Goal: Task Accomplishment & Management: Manage account settings

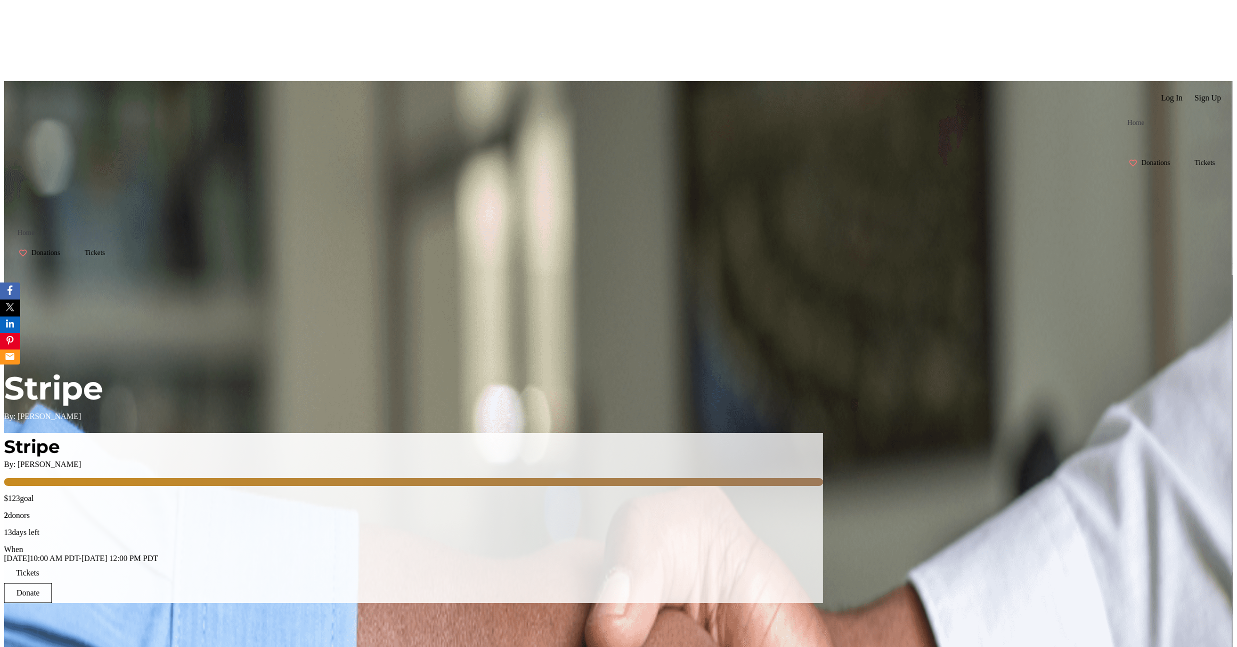
click at [762, 86] on span at bounding box center [1171, 98] width 33 height 24
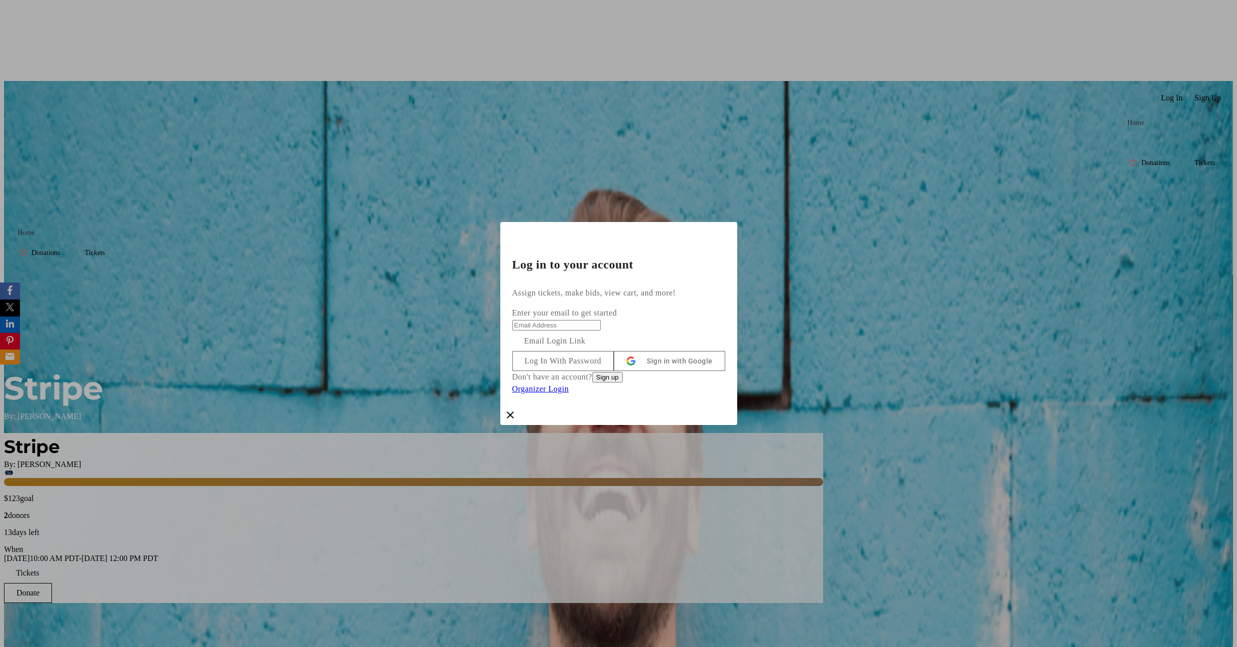
click at [614, 353] on button "Log In With Password" at bounding box center [563, 361] width 102 height 20
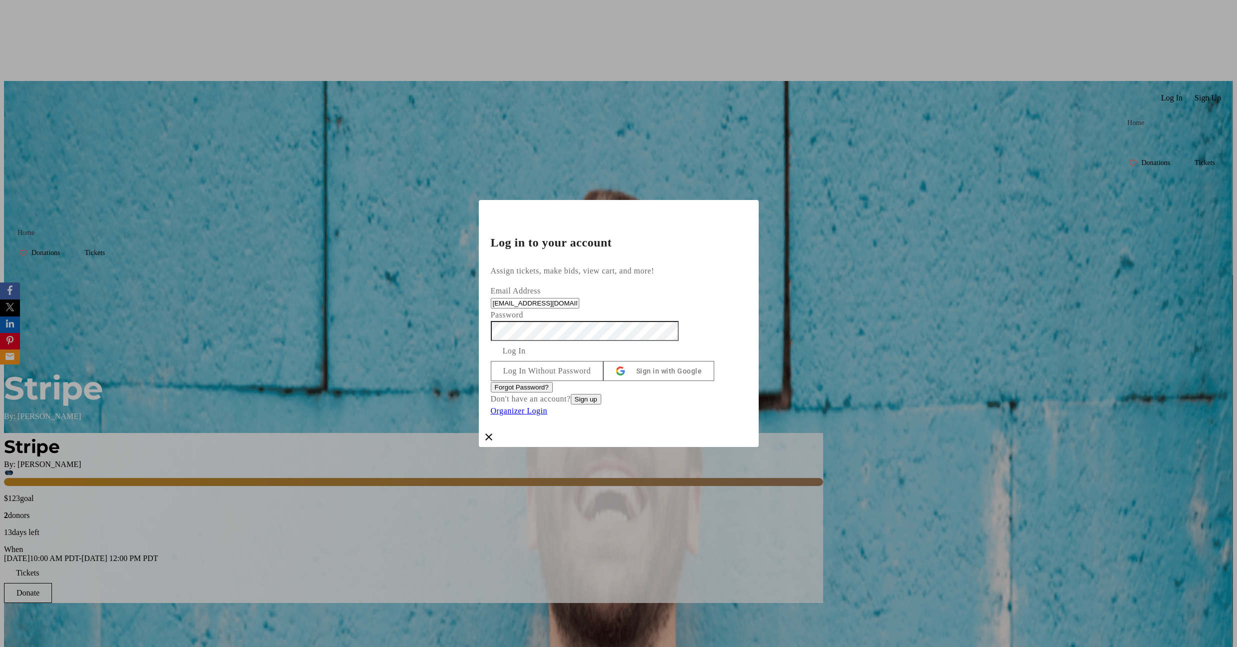
click at [538, 339] on span "submit" at bounding box center [514, 351] width 47 height 24
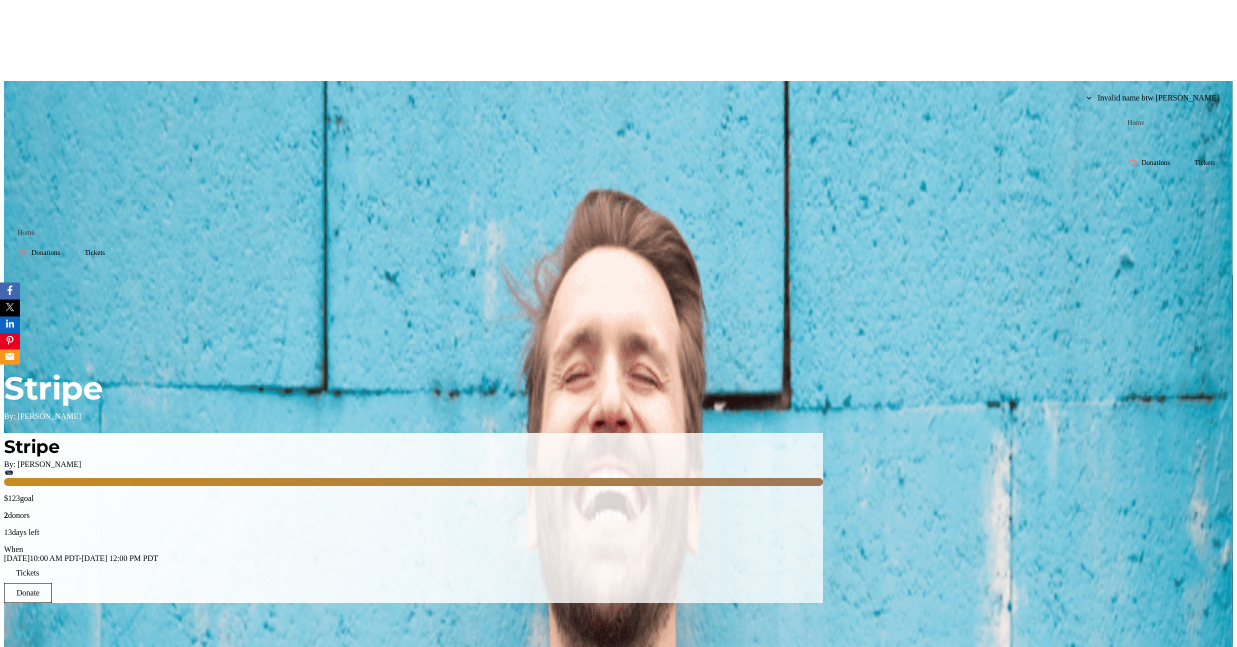
click at [762, 86] on span at bounding box center [1153, 98] width 148 height 24
click at [762, 85] on span "My Account" at bounding box center [1196, 86] width 58 height 9
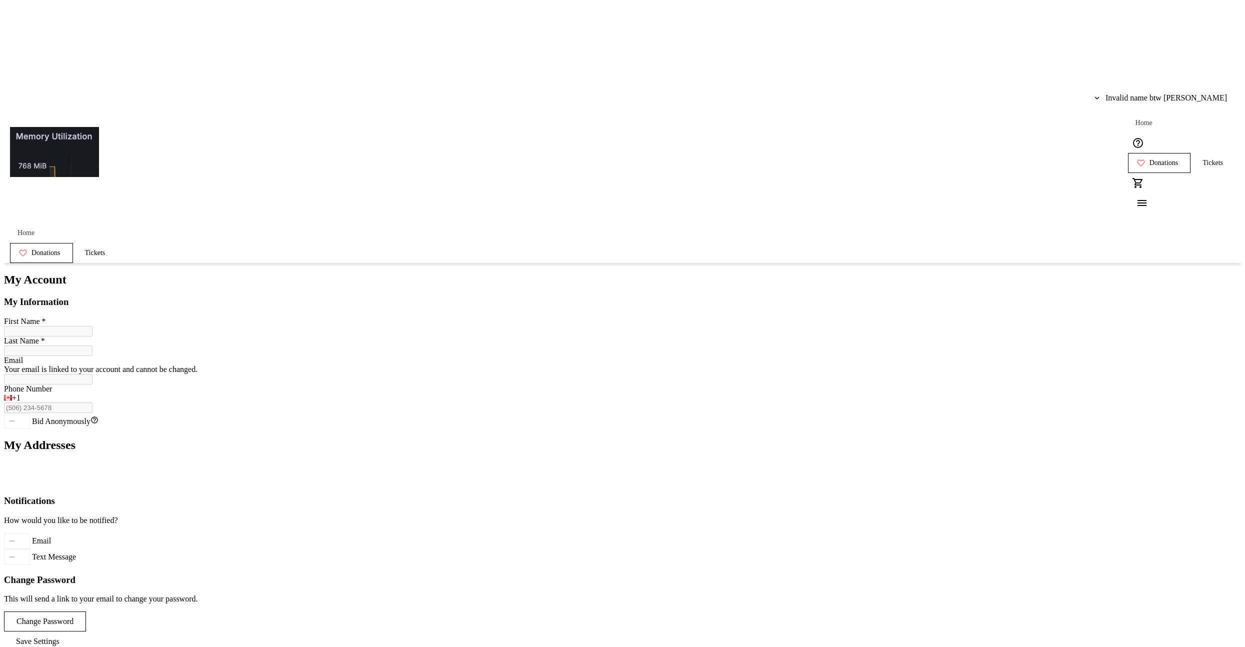
type input "Invalid name btw heh"
type input "Emslie"
type input "[EMAIL_ADDRESS][DOMAIN_NAME]"
type input "[PHONE_NUMBER]"
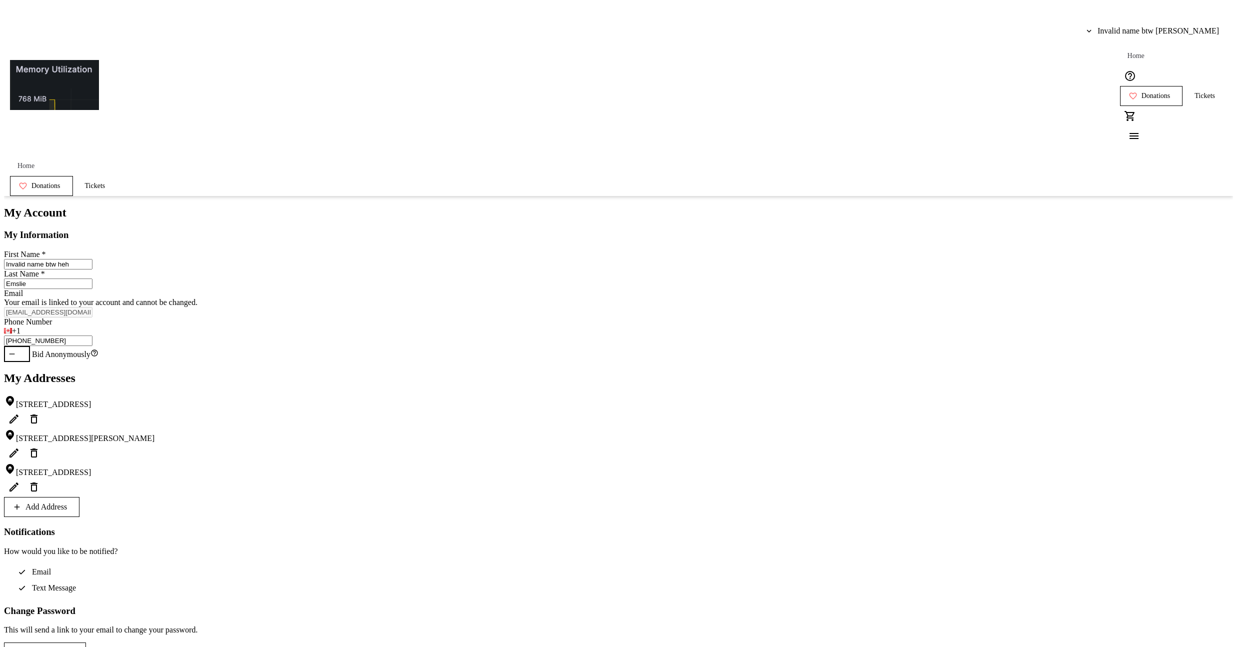
scroll to position [77, 0]
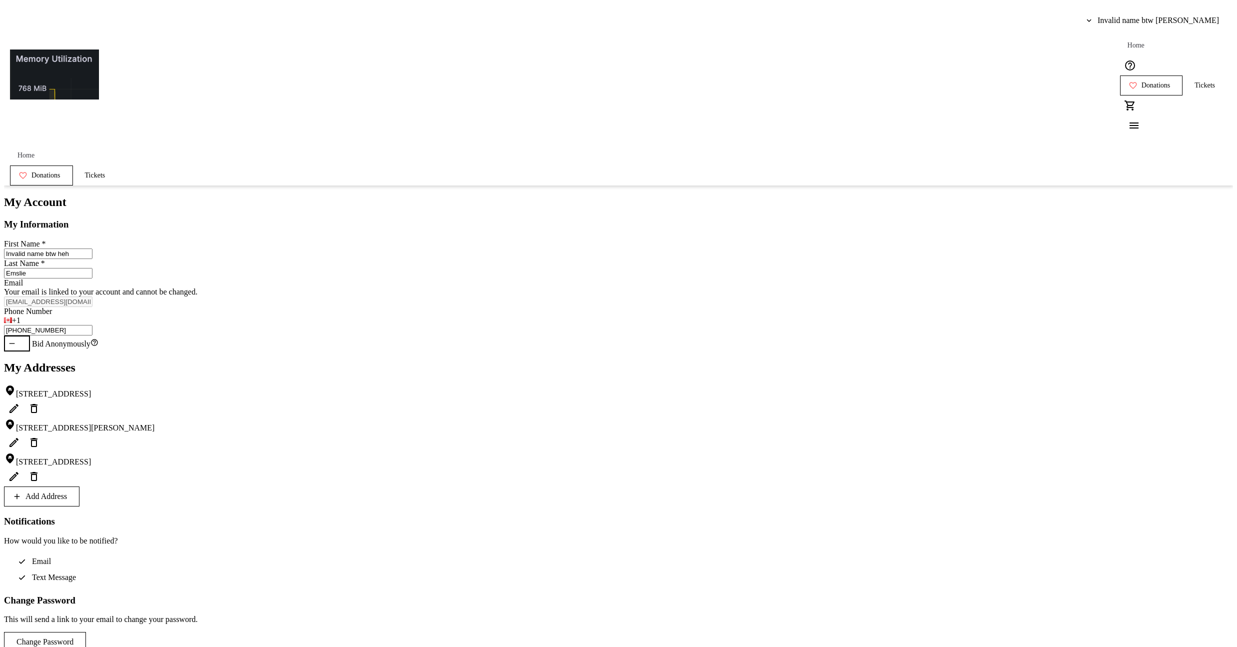
click at [67, 492] on span "Add Address" at bounding box center [45, 496] width 41 height 9
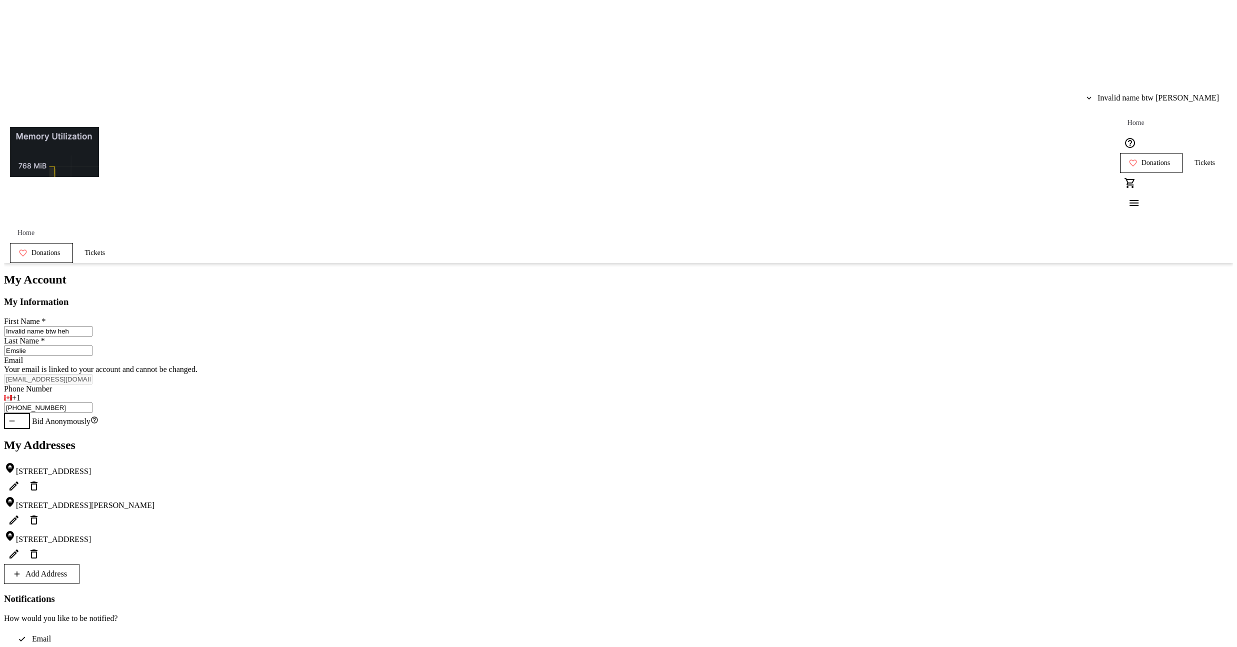
select select "CA"
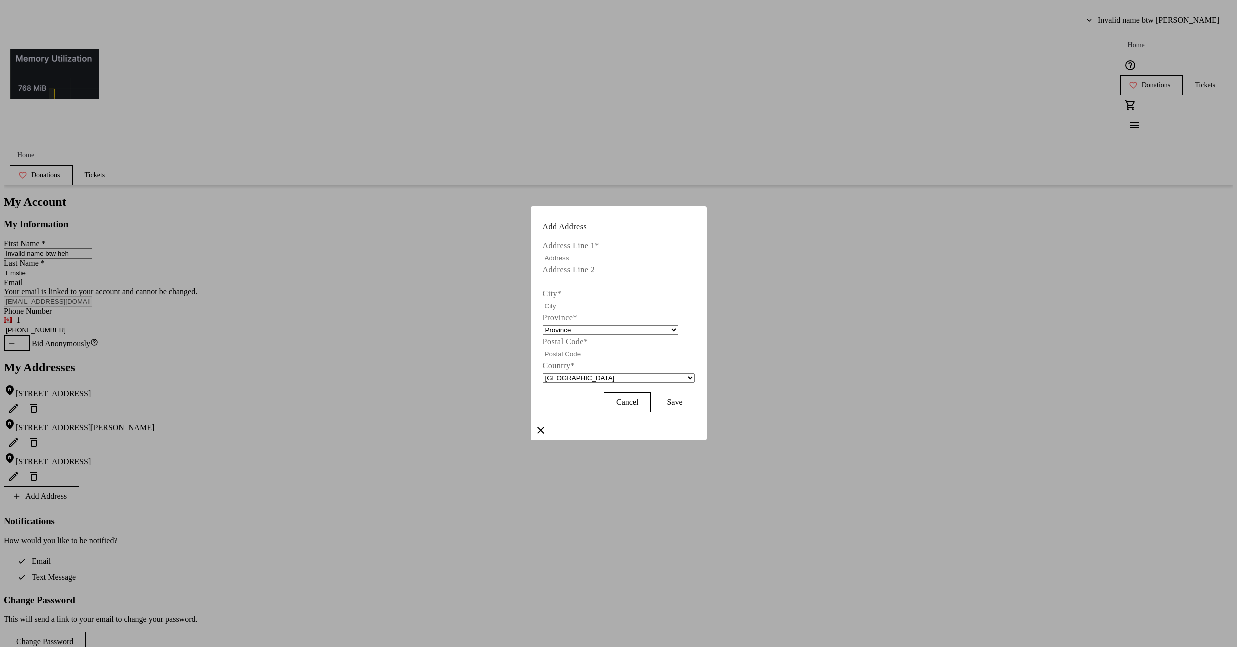
click at [694, 406] on span at bounding box center [674, 402] width 39 height 24
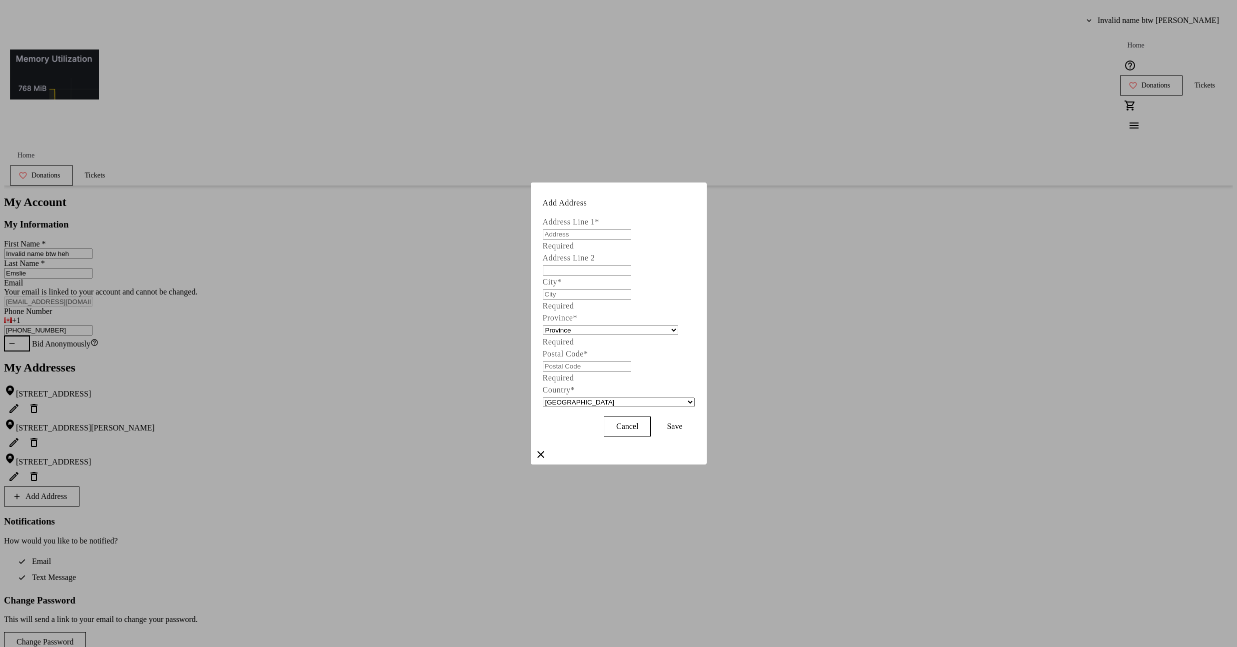
click at [547, 448] on mat-icon "Close" at bounding box center [541, 454] width 12 height 12
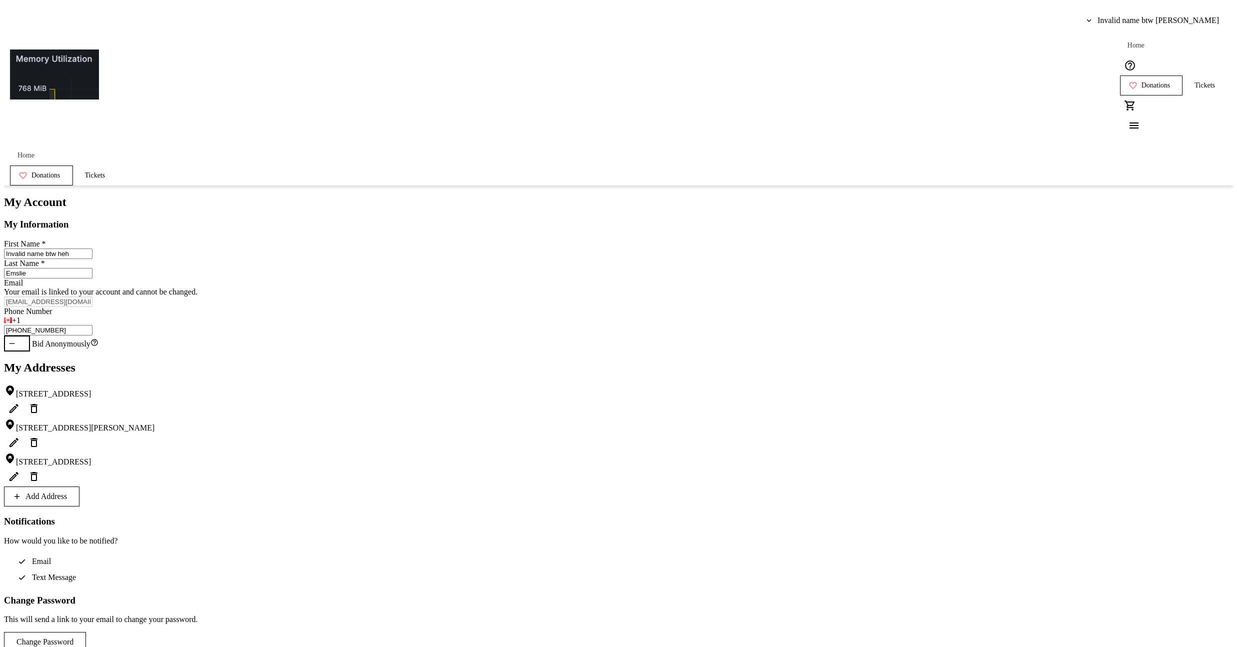
click at [762, 195] on div "My Account My Information First Name * Invalid name btw heh Last Name * [PERSON…" at bounding box center [618, 443] width 1229 height 496
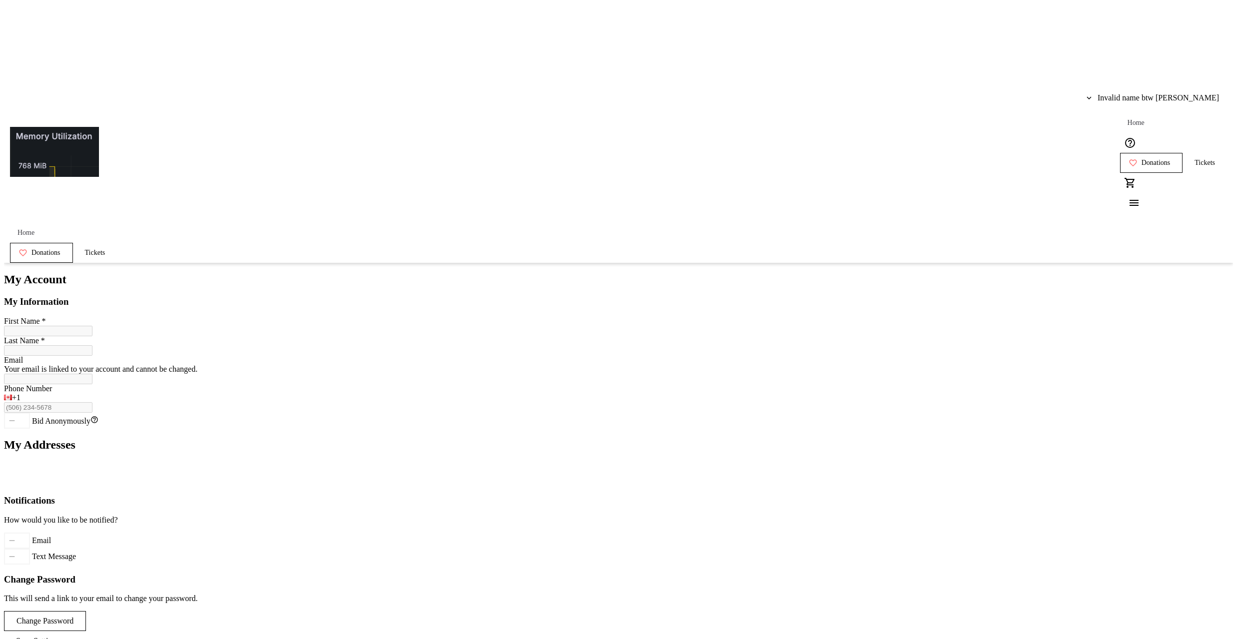
type input "Invalid name btw heh"
type input "Emslie"
type input "[EMAIL_ADDRESS][DOMAIN_NAME]"
type input "[PHONE_NUMBER]"
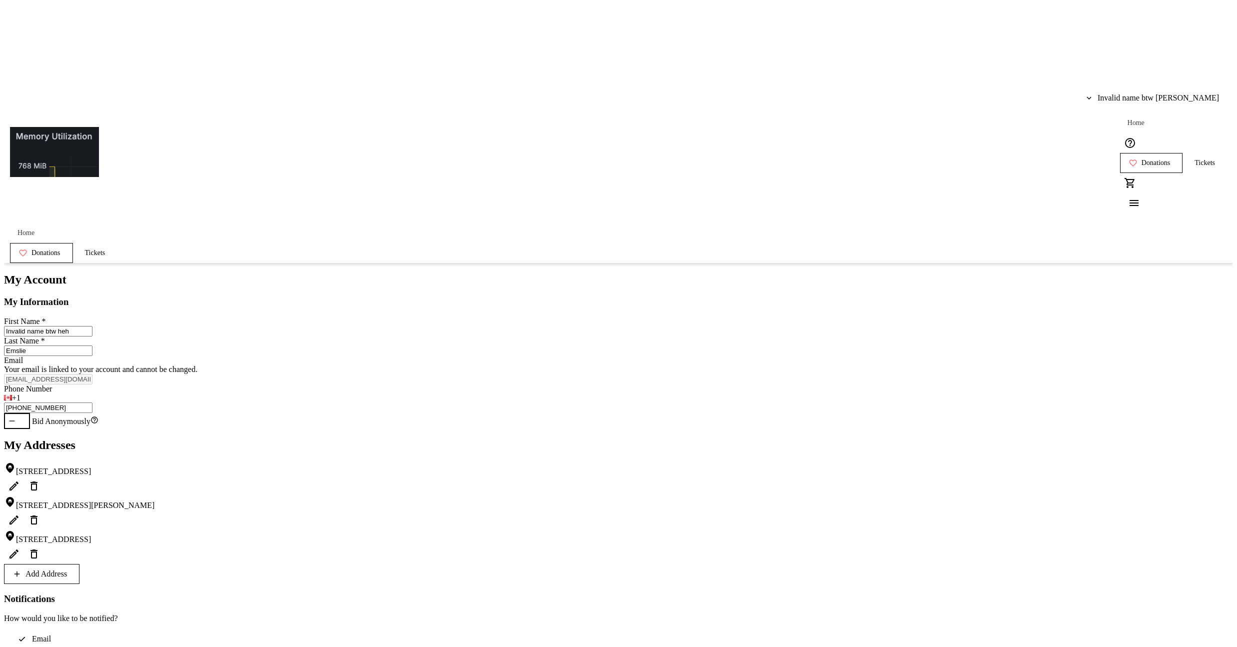
click at [79, 562] on span at bounding box center [41, 574] width 74 height 24
select select "CA"
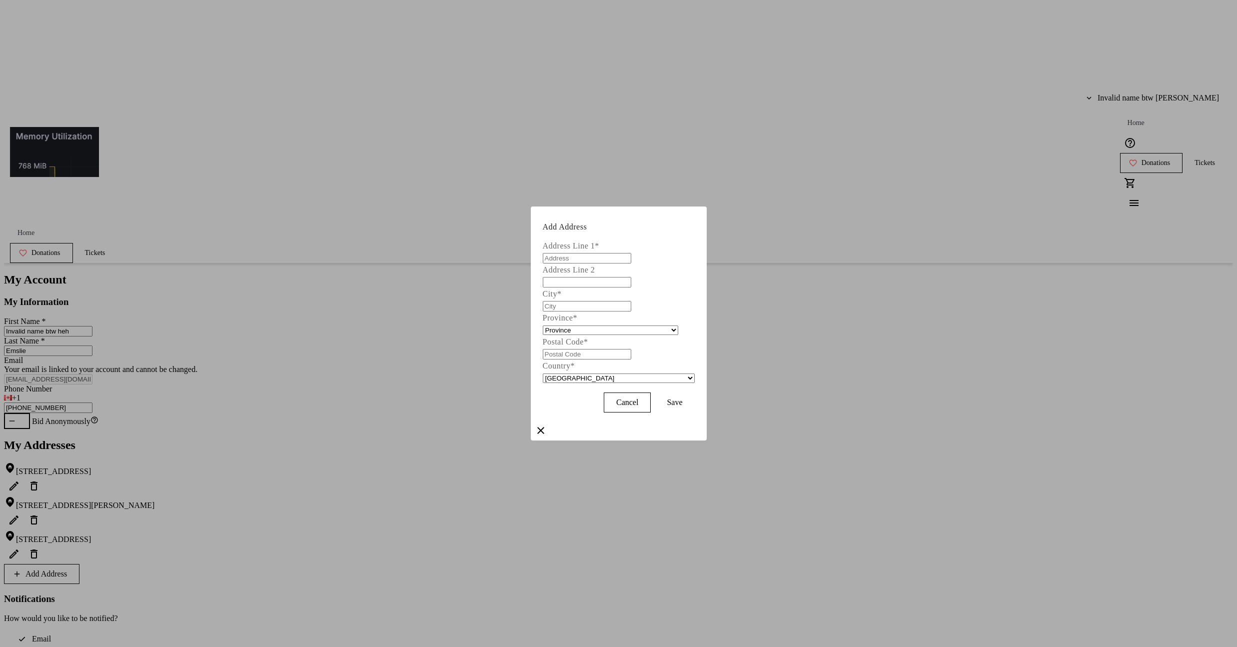
click at [975, 334] on div at bounding box center [618, 323] width 1237 height 647
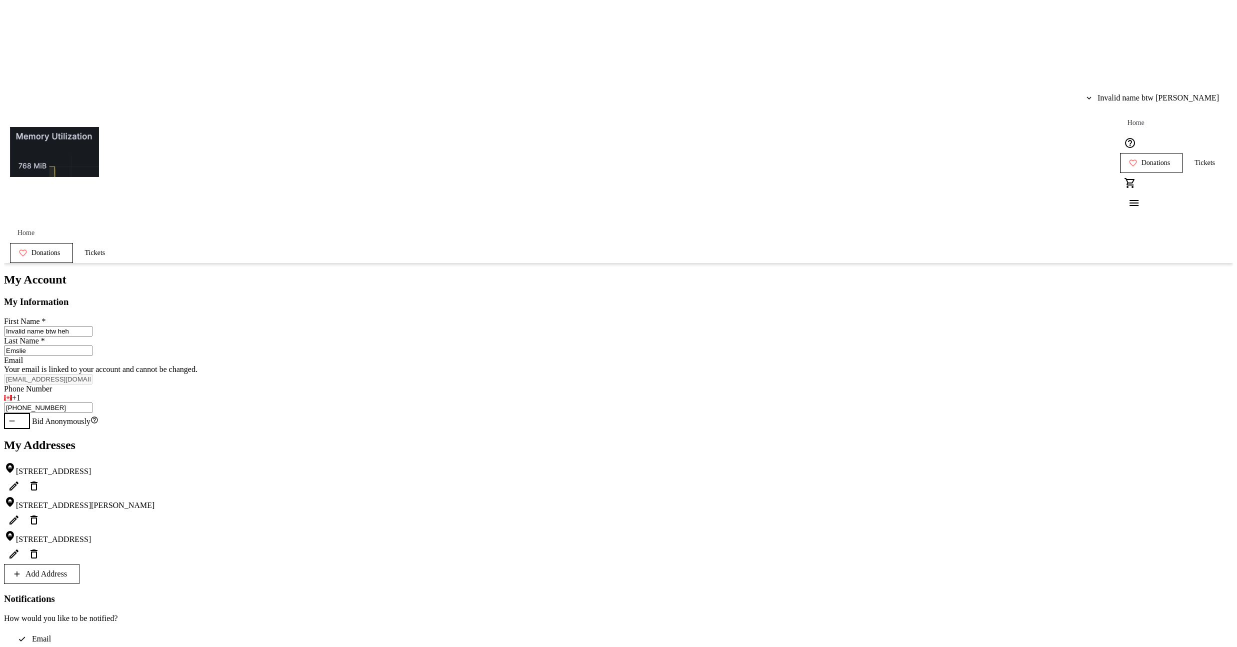
click at [578, 476] on div "2-1525 Bear Creek R Kelowna, BC, CA V1Z 3R6 Unit 2-737 Patterson Ave Kelowna, B…" at bounding box center [618, 523] width 1229 height 122
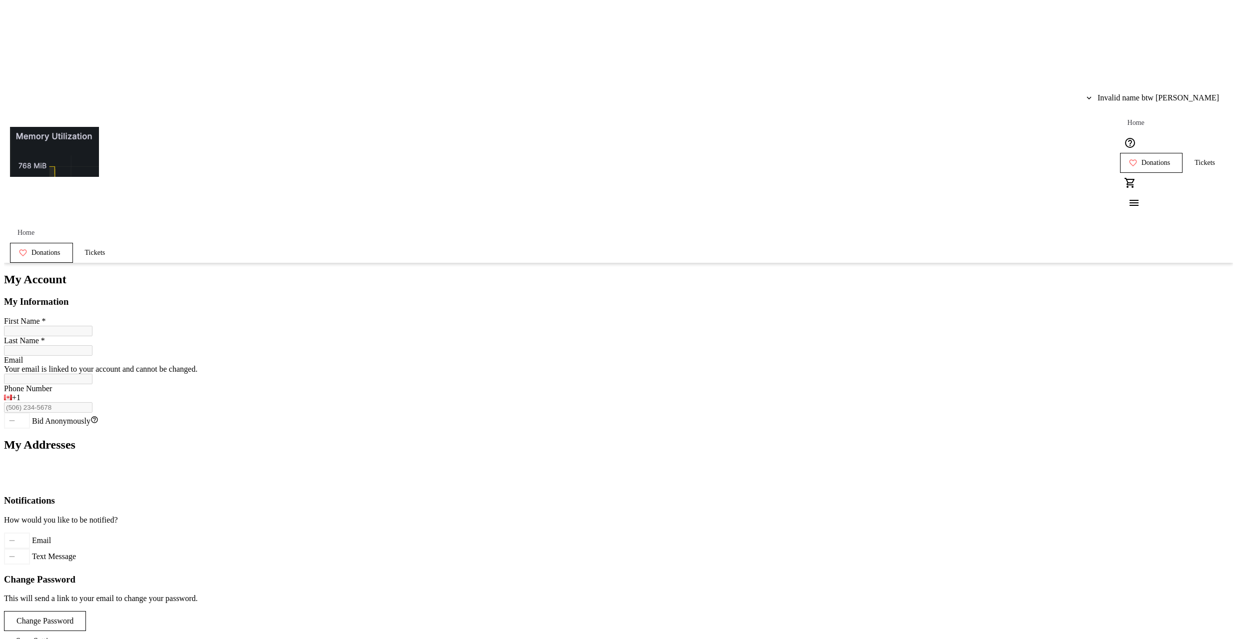
type input "Invalid name btw heh"
type input "Emslie"
type input "[EMAIL_ADDRESS][DOMAIN_NAME]"
type input "[PHONE_NUMBER]"
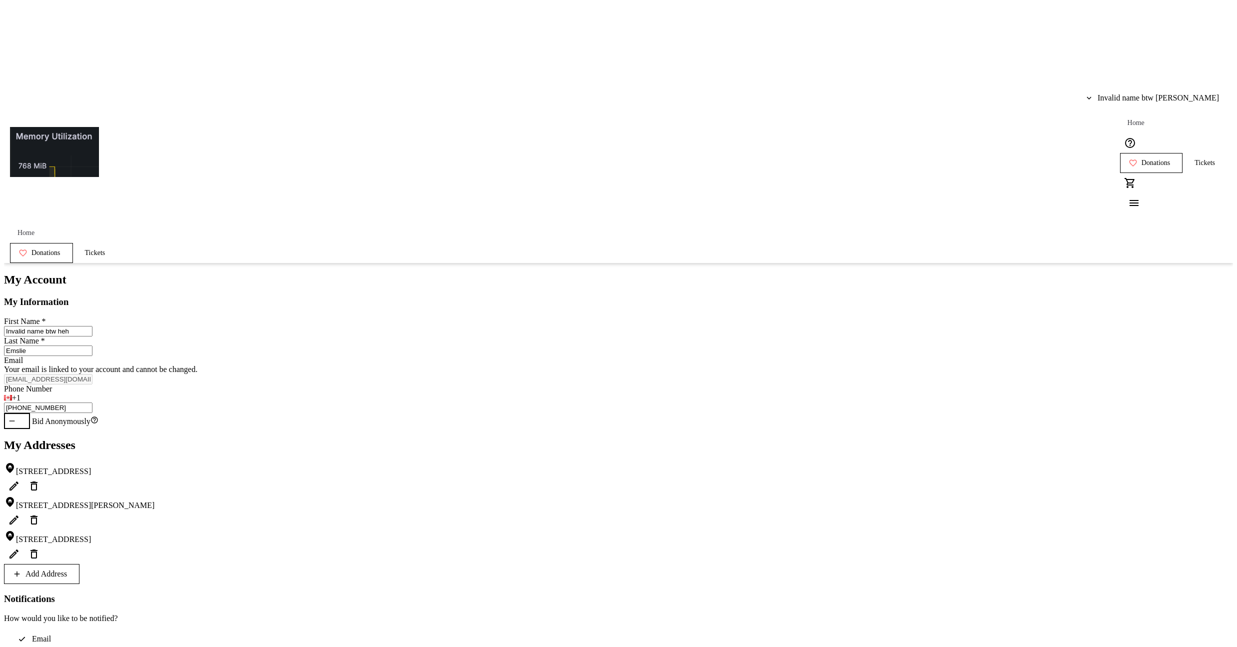
click at [79, 562] on span at bounding box center [41, 574] width 74 height 24
select select "CA"
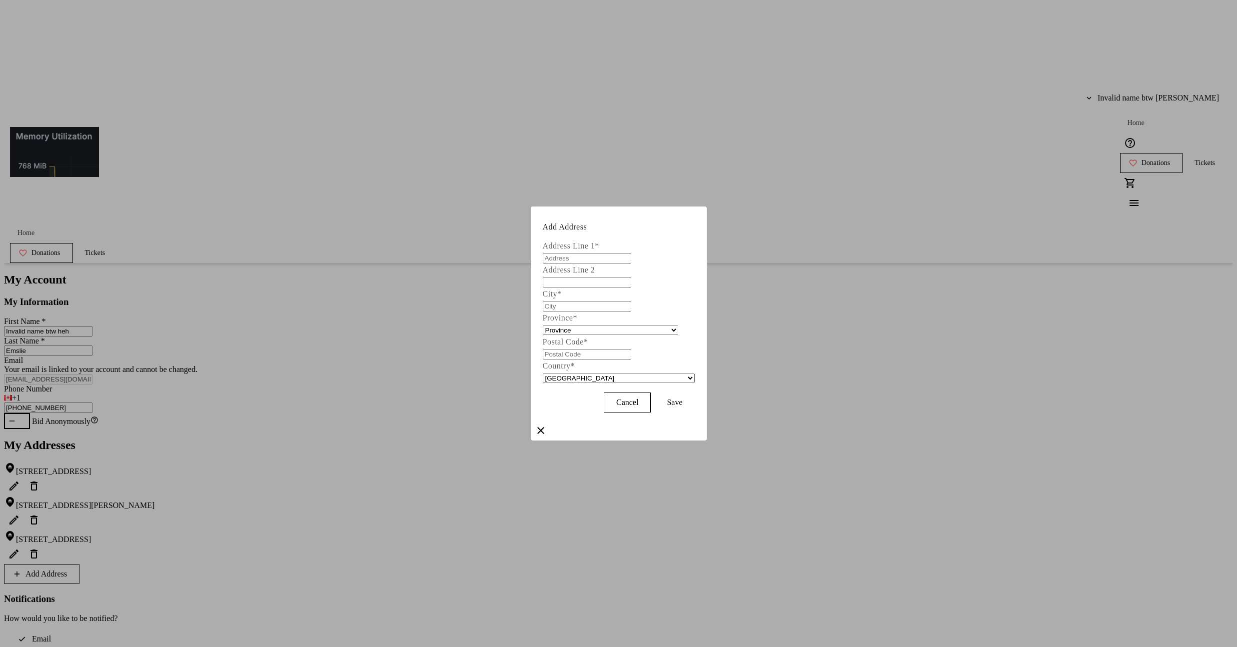
click at [665, 486] on div at bounding box center [618, 323] width 1237 height 647
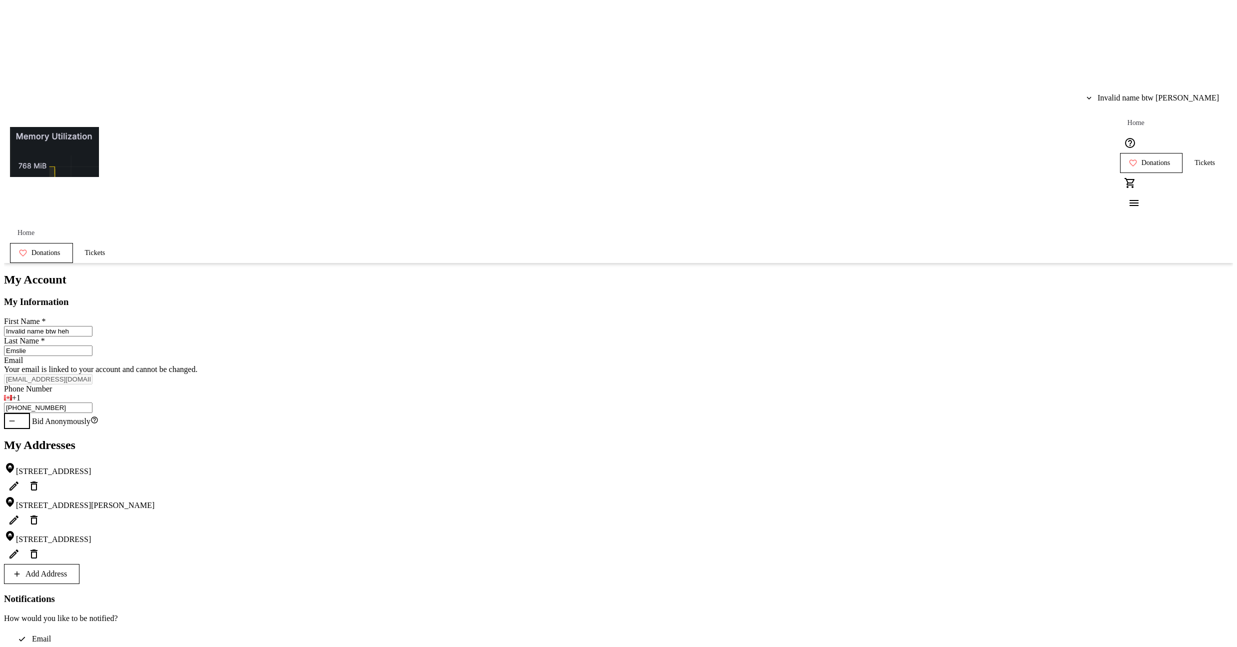
click at [976, 464] on tr-donor-account-edit-ui "My Account My Information First Name * Invalid name btw heh Last Name * Emslie …" at bounding box center [618, 521] width 1229 height 496
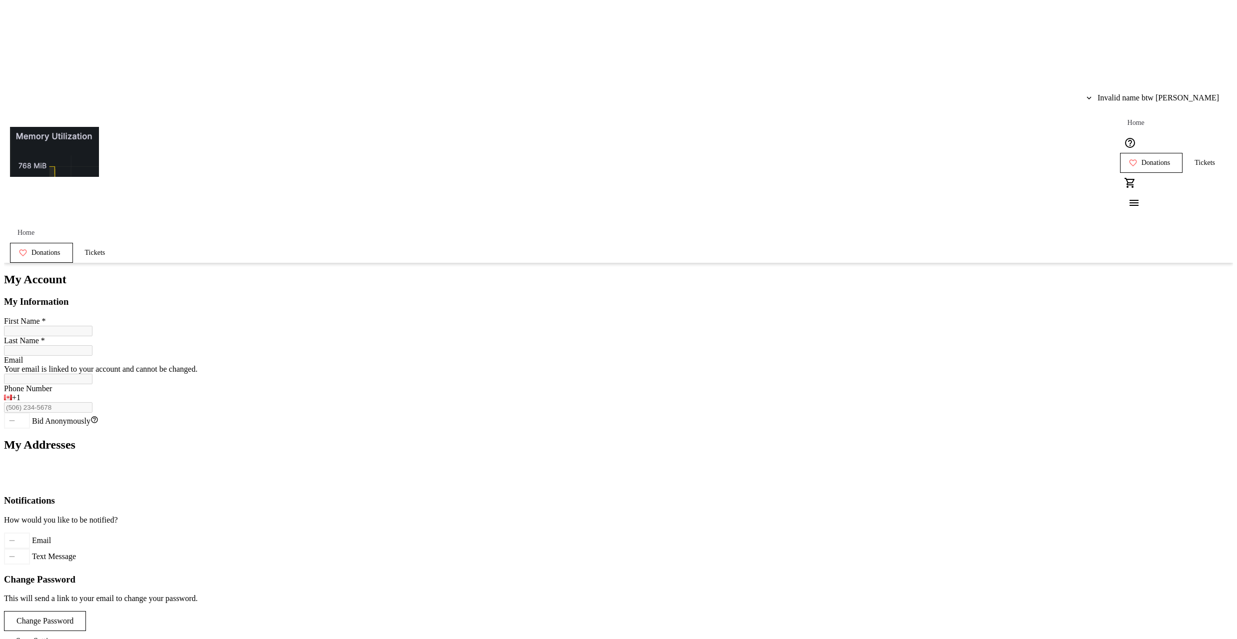
type input "Invalid name btw heh"
type input "Emslie"
type input "[EMAIL_ADDRESS][DOMAIN_NAME]"
type input "[PHONE_NUMBER]"
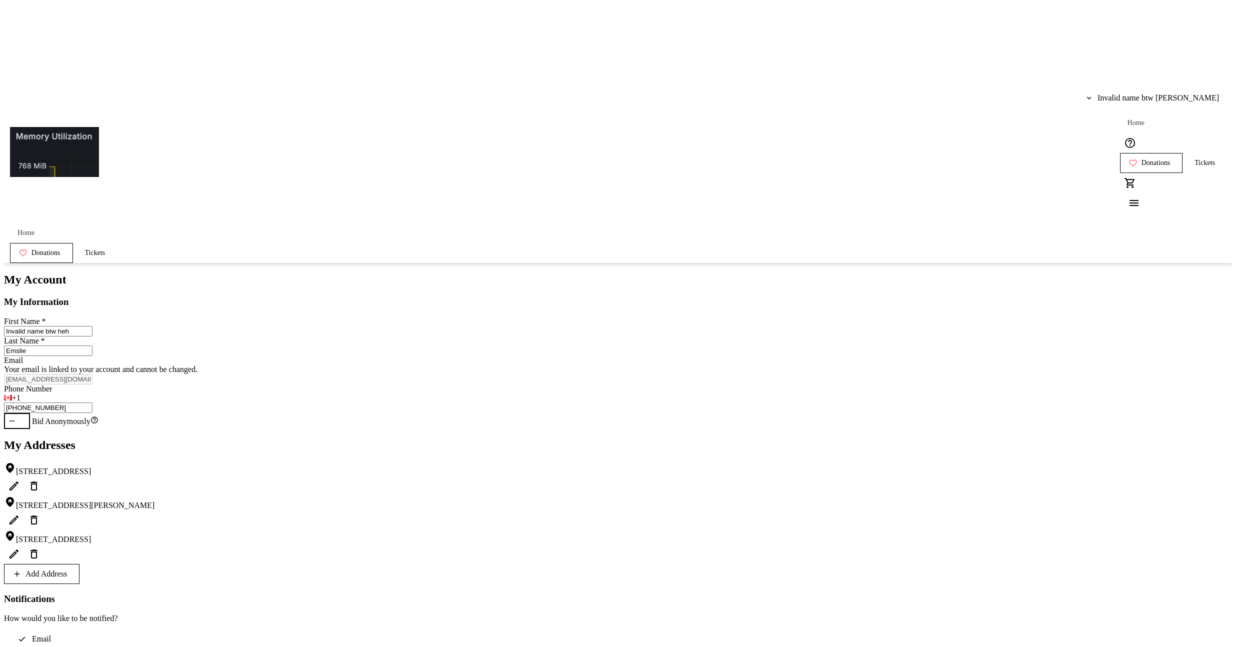
click at [67, 569] on span "Add Address" at bounding box center [45, 573] width 41 height 9
select select "CA"
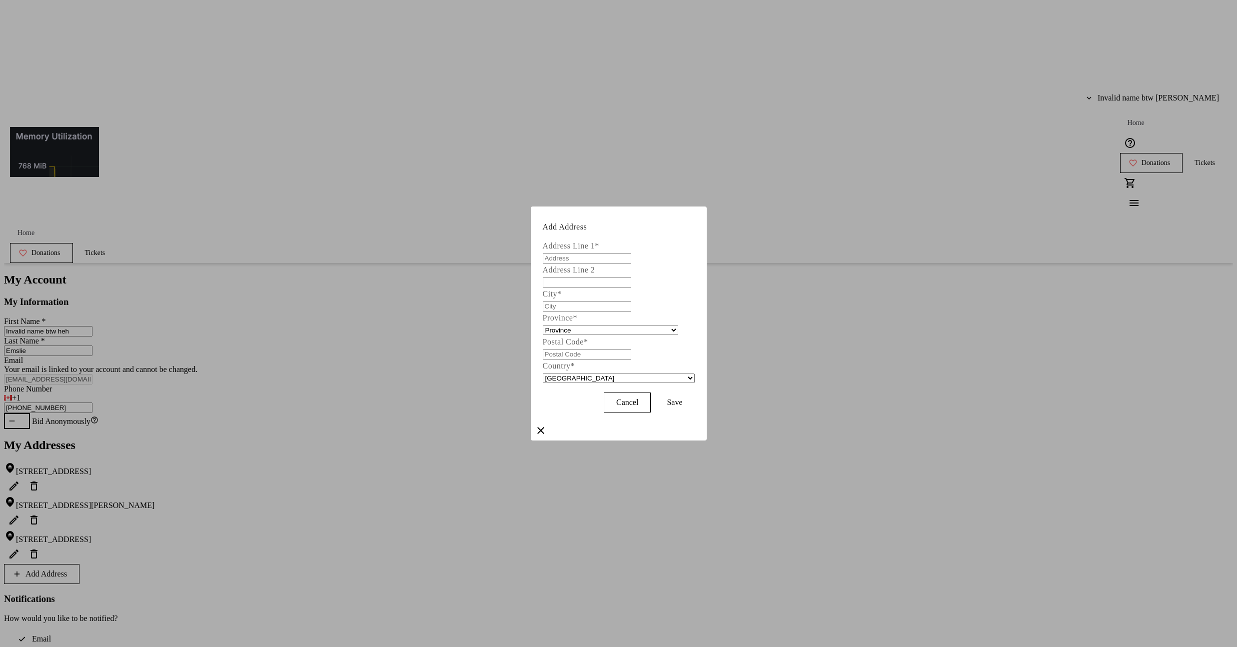
click at [1053, 273] on div at bounding box center [618, 323] width 1237 height 647
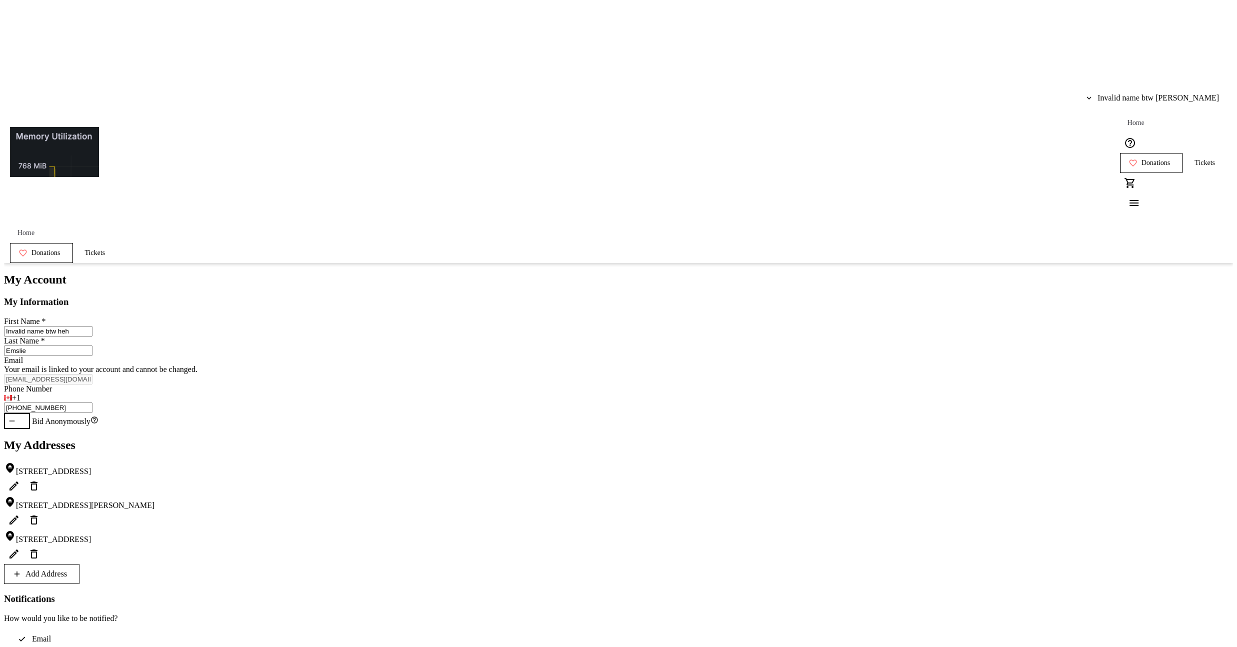
click at [79, 562] on span at bounding box center [41, 574] width 74 height 24
select select "CA"
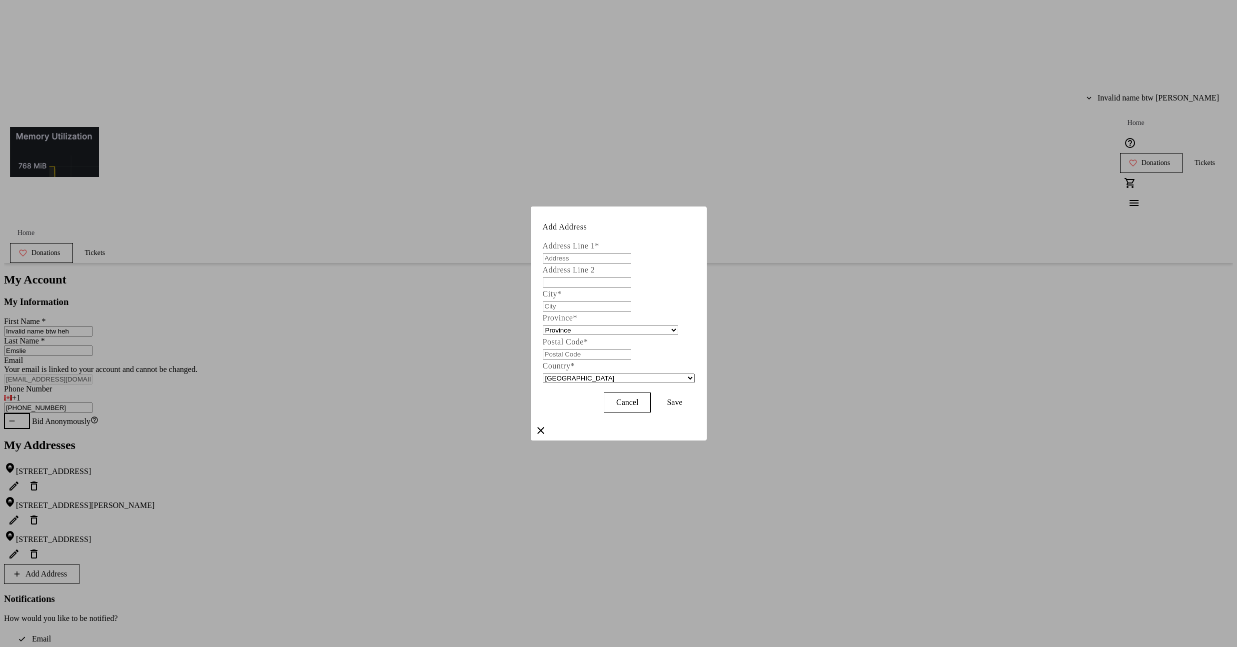
click at [372, 423] on div at bounding box center [618, 323] width 1237 height 647
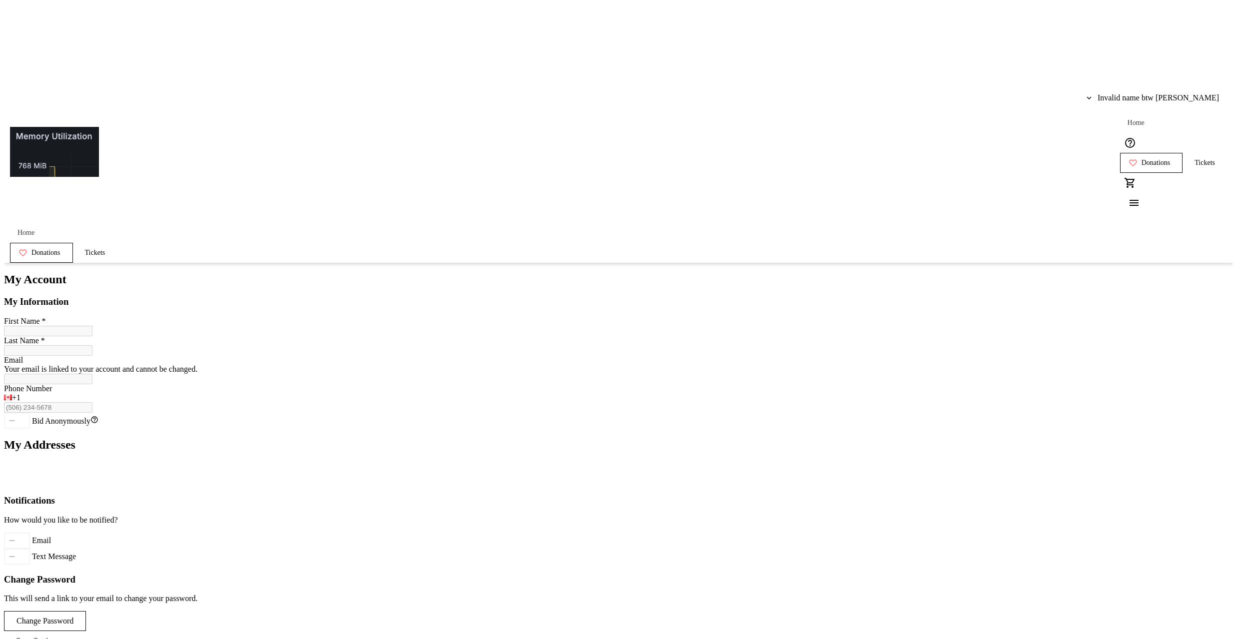
type input "Invalid name btw heh"
type input "Emslie"
type input "[EMAIL_ADDRESS][DOMAIN_NAME]"
type input "[PHONE_NUMBER]"
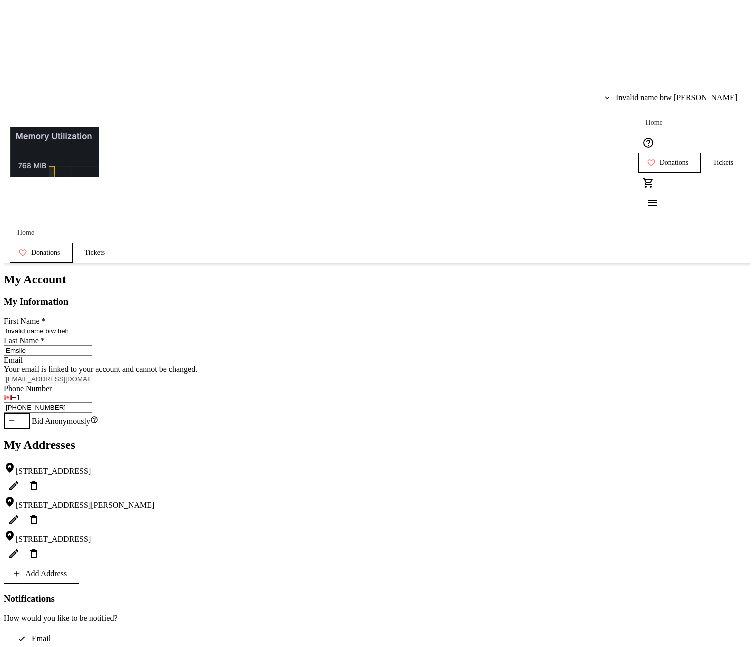
click at [688, 273] on div "My Account My Information First Name * Invalid name btw heh Last Name * [PERSON…" at bounding box center [377, 521] width 747 height 496
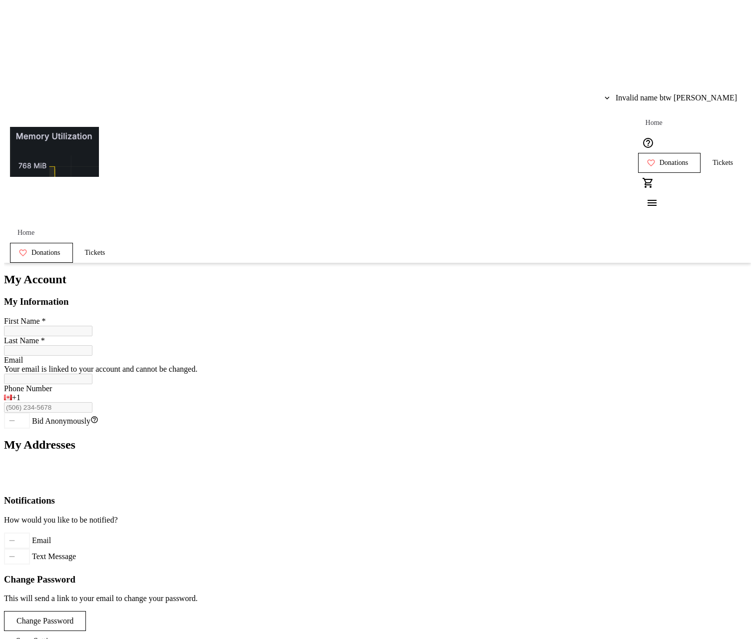
type input "Invalid name btw heh"
type input "Emslie"
type input "[EMAIL_ADDRESS][DOMAIN_NAME]"
type input "[PHONE_NUMBER]"
type input "Invalid name btw heh"
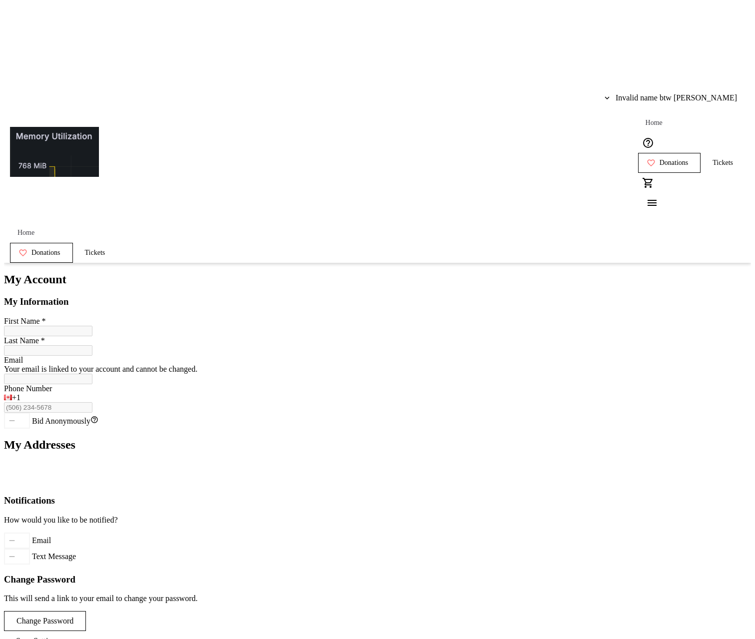
type input "Emslie"
type input "[EMAIL_ADDRESS][DOMAIN_NAME]"
type input "[PHONE_NUMBER]"
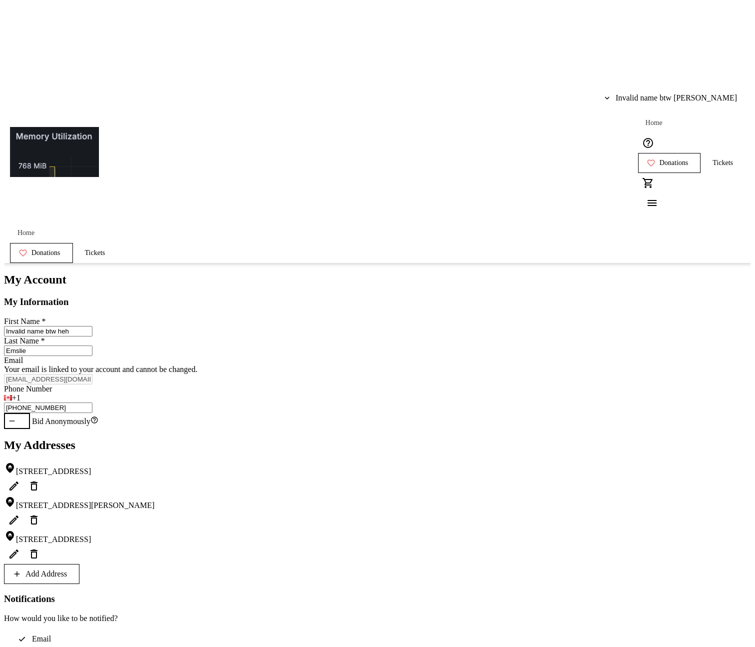
click at [647, 273] on div "My Account My Information First Name * Invalid name btw heh Last Name * Emslie …" at bounding box center [377, 521] width 747 height 496
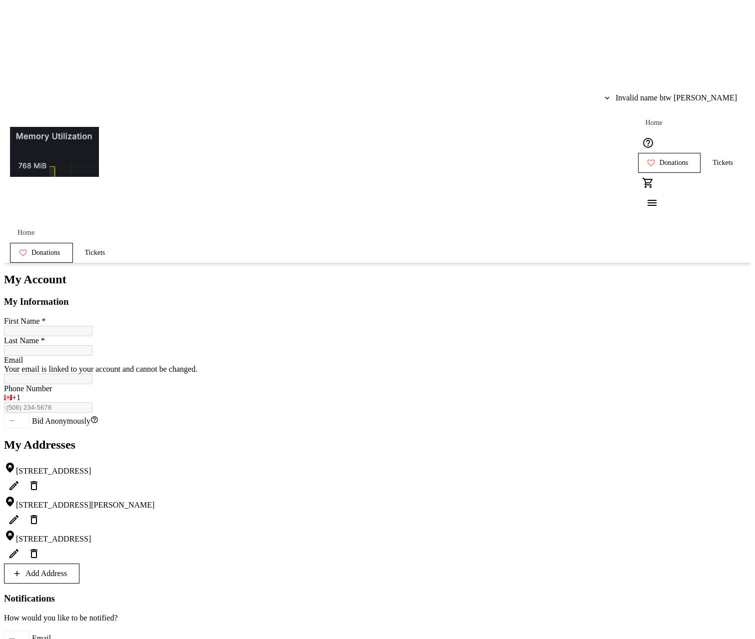
type input "Invalid name btw heh"
type input "Emslie"
type input "[EMAIL_ADDRESS][DOMAIN_NAME]"
type input "[PHONE_NUMBER]"
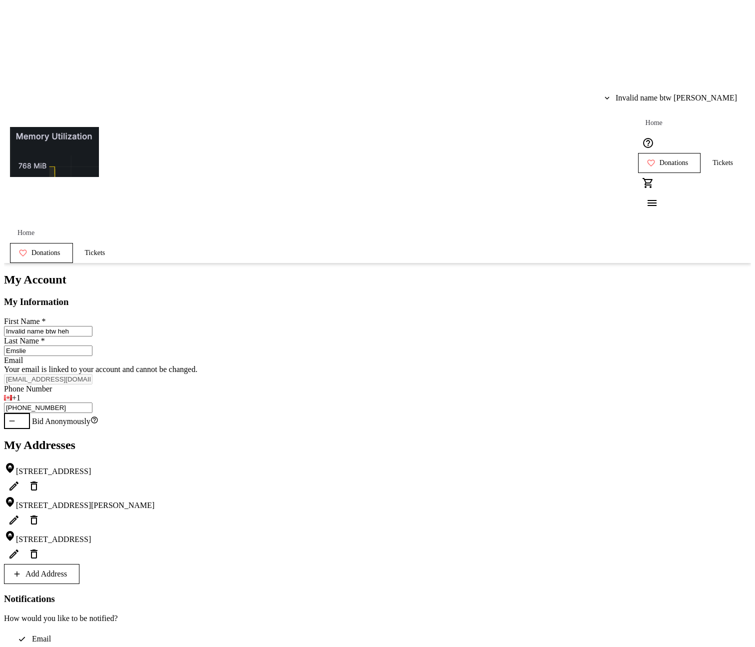
click at [67, 569] on span "Add Address" at bounding box center [45, 573] width 41 height 9
select select "CA"
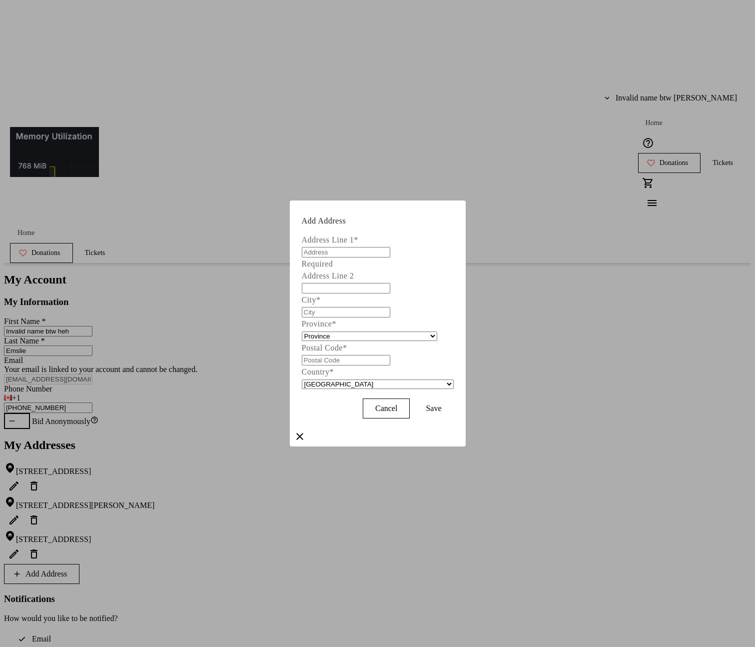
click at [659, 344] on div at bounding box center [377, 323] width 755 height 647
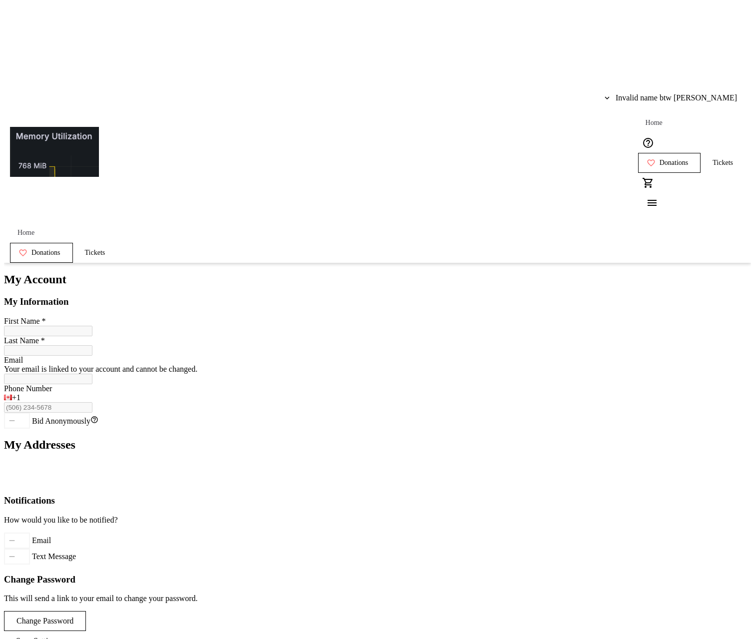
type input "Invalid name btw heh"
type input "Emslie"
type input "[EMAIL_ADDRESS][DOMAIN_NAME]"
type input "[PHONE_NUMBER]"
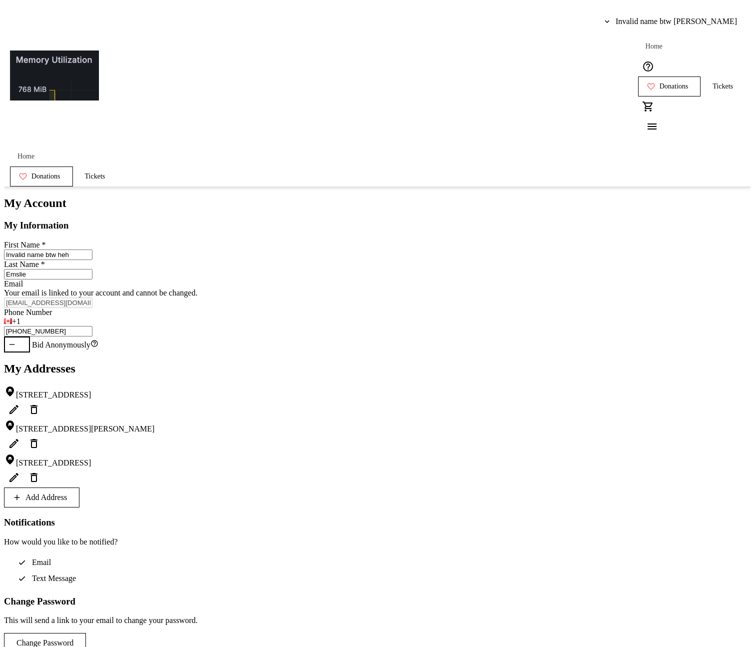
scroll to position [77, 0]
click at [67, 492] on span "Add Address" at bounding box center [45, 496] width 41 height 9
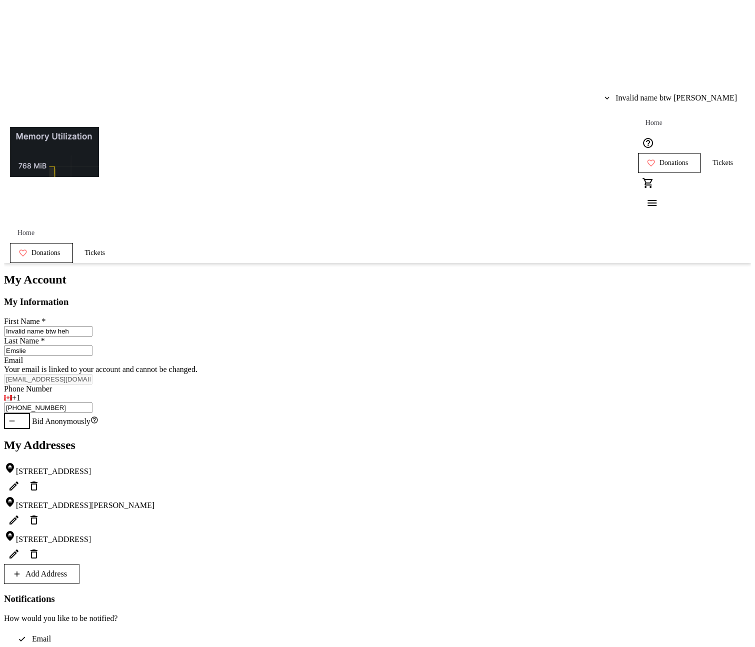
select select "CA"
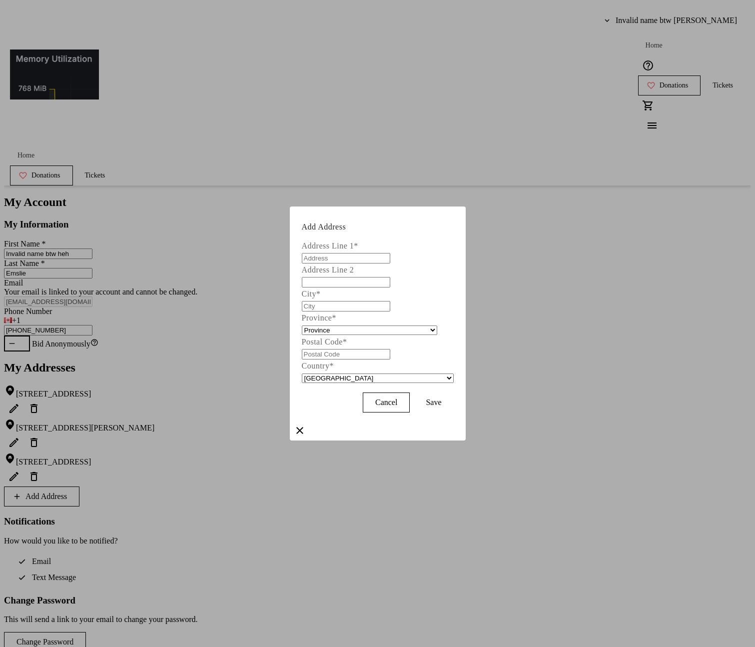
click at [412, 480] on div at bounding box center [377, 323] width 755 height 647
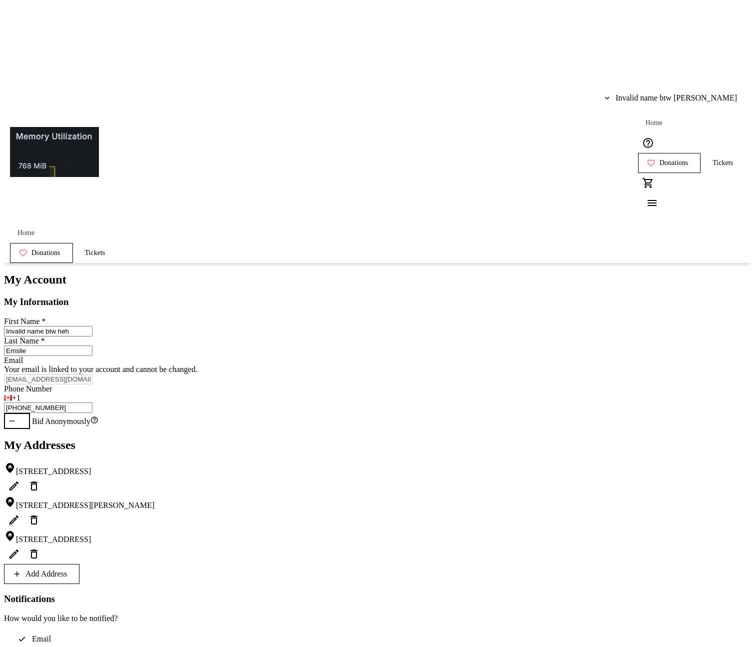
scroll to position [77, 0]
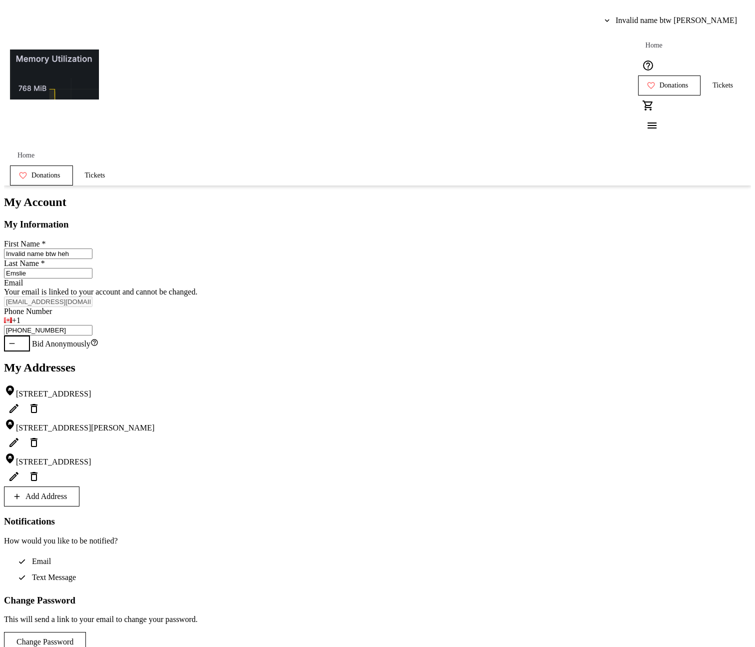
click at [682, 195] on div "My Account My Information First Name * Invalid name btw heh Last Name * Emslie …" at bounding box center [377, 443] width 747 height 496
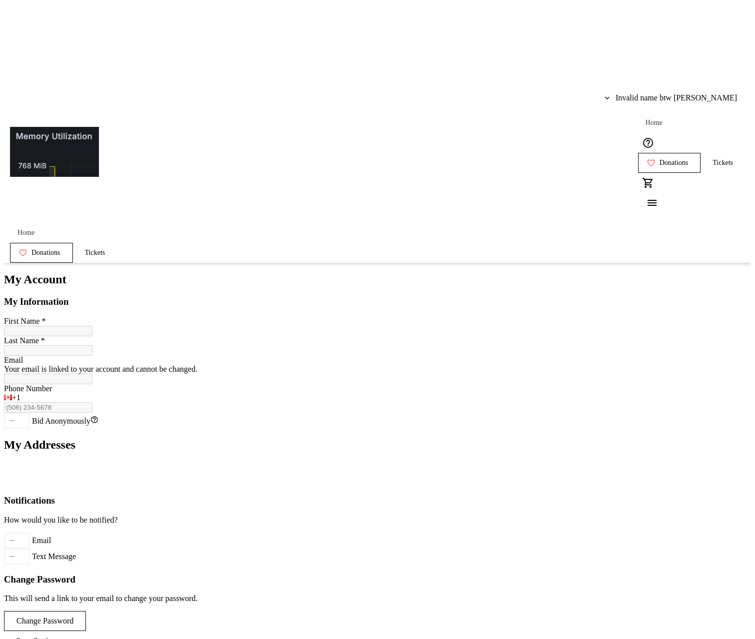
type input "Invalid name btw heh"
type input "Emslie"
type input "[EMAIL_ADDRESS][DOMAIN_NAME]"
type input "[PHONE_NUMBER]"
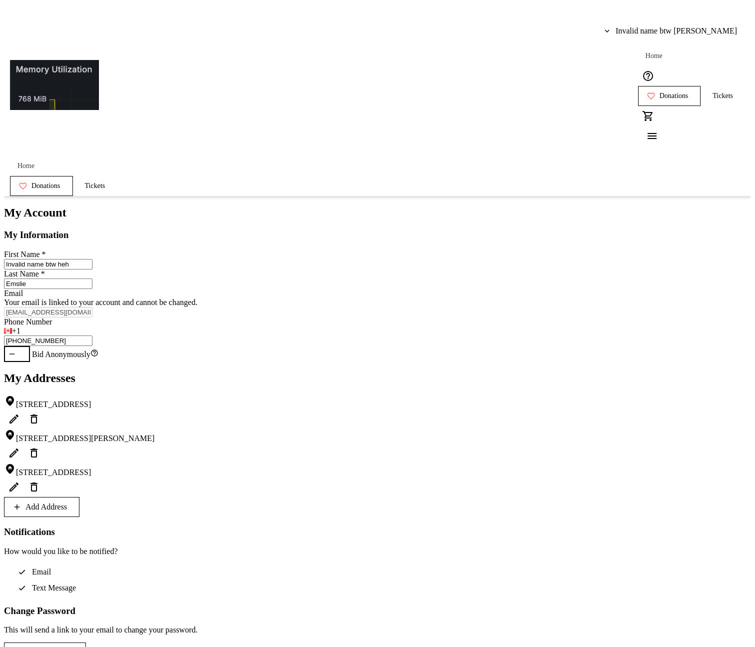
scroll to position [77, 0]
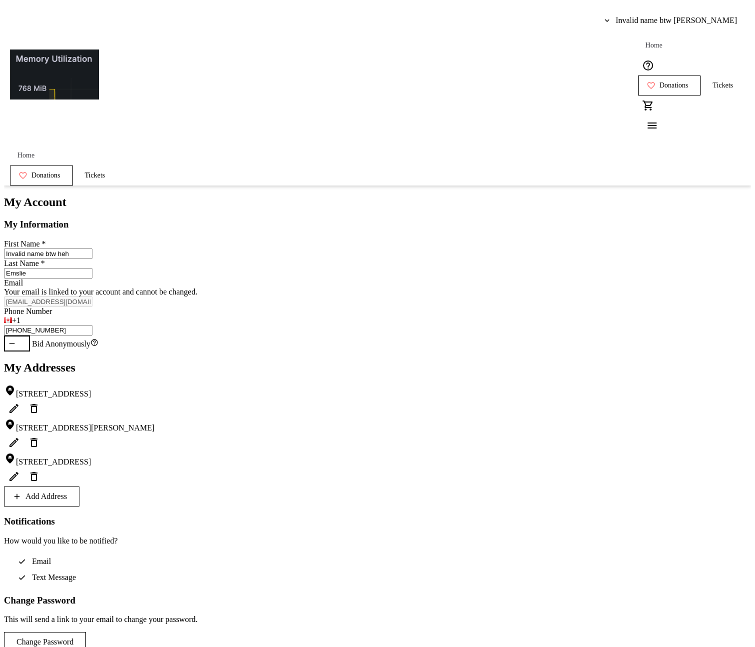
click at [67, 492] on span "Add Address" at bounding box center [45, 496] width 41 height 9
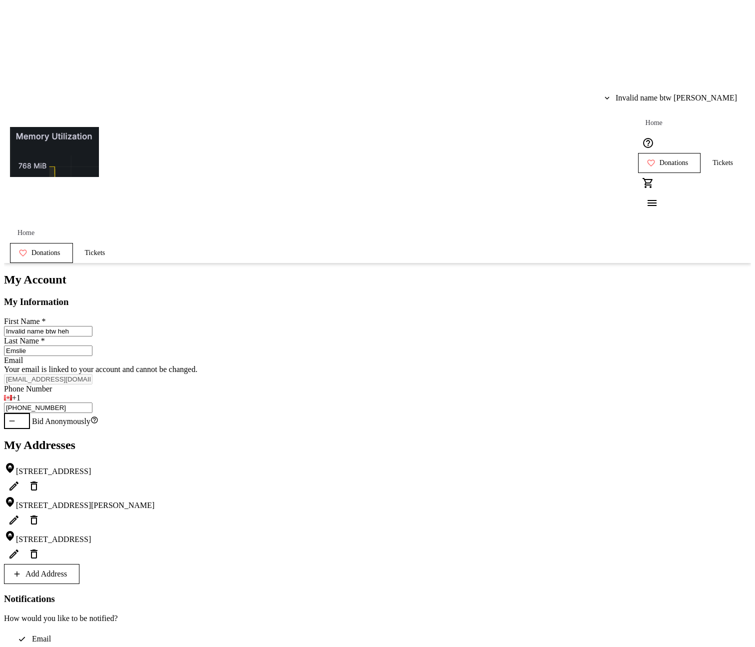
select select "CA"
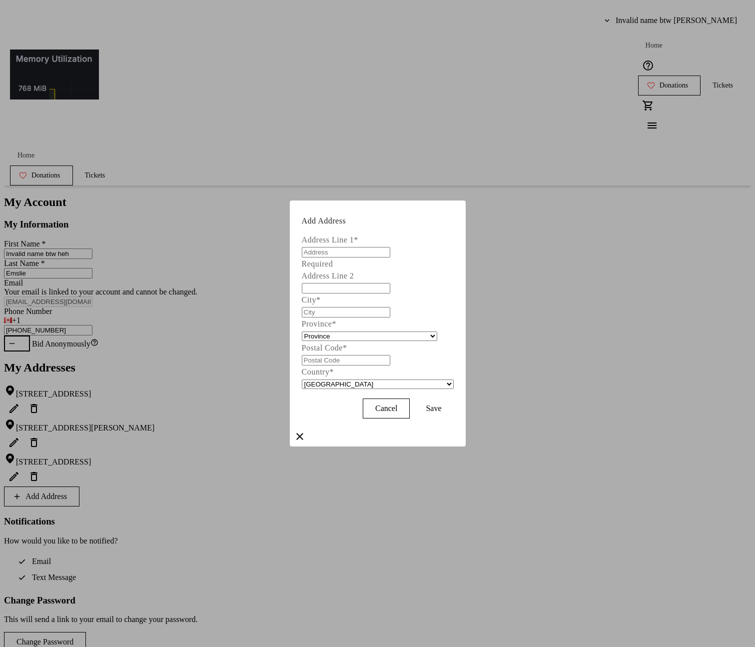
drag, startPoint x: 673, startPoint y: 233, endPoint x: 671, endPoint y: 228, distance: 5.9
click at [673, 233] on div at bounding box center [377, 323] width 755 height 647
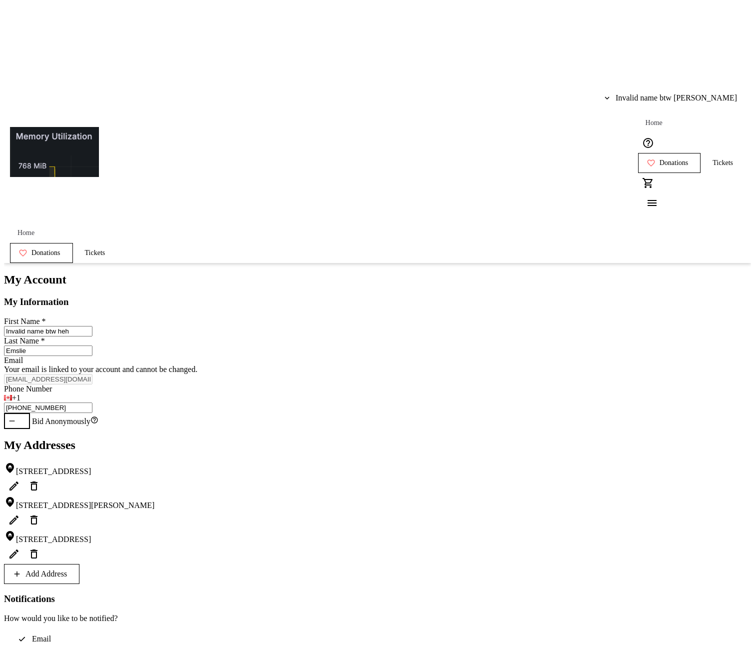
scroll to position [77, 0]
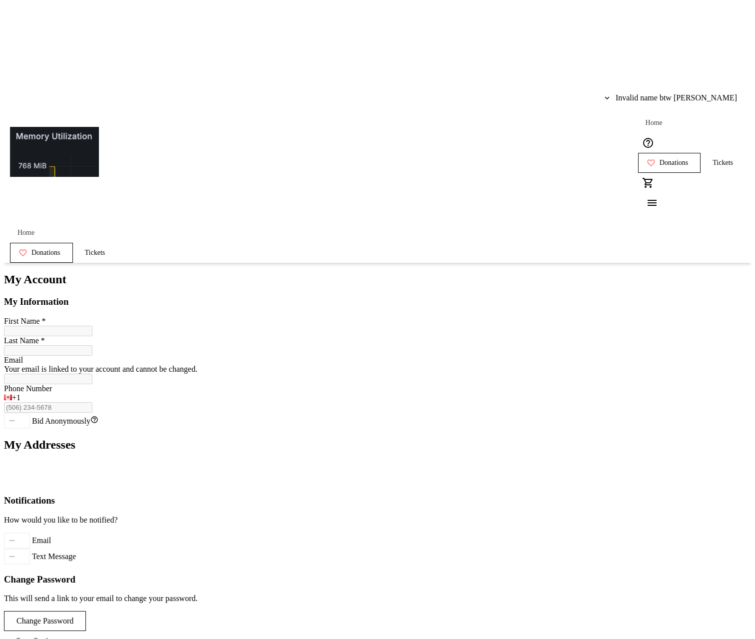
type input "Invalid name btw heh"
type input "Emslie"
type input "[EMAIL_ADDRESS][DOMAIN_NAME]"
type input "[PHONE_NUMBER]"
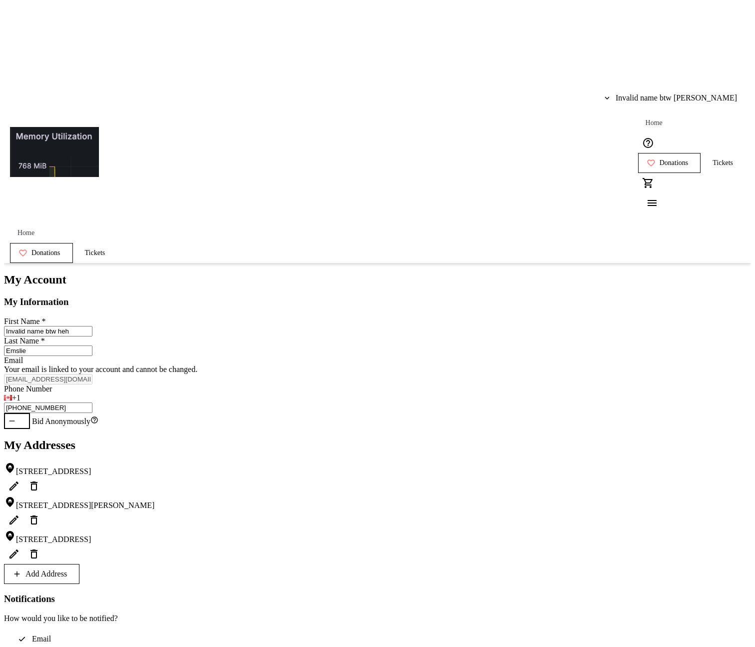
click at [79, 562] on span at bounding box center [41, 574] width 74 height 24
select select "CA"
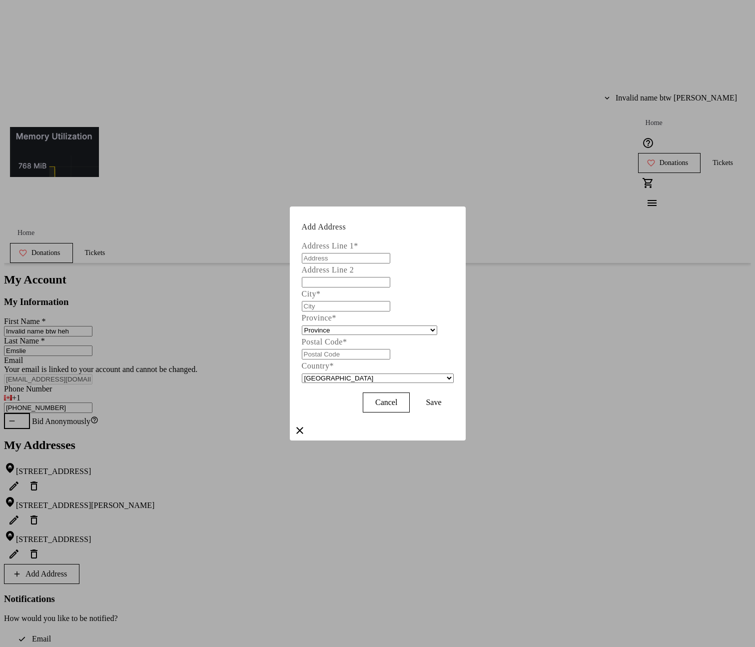
click at [378, 493] on div at bounding box center [377, 323] width 755 height 647
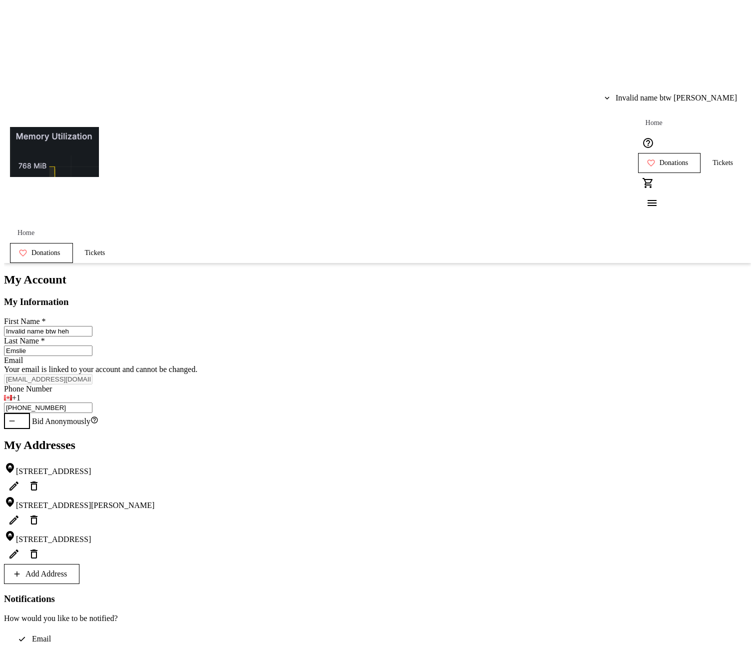
click at [635, 345] on div "My Account My Information First Name * Invalid name btw heh Last Name * [PERSON…" at bounding box center [377, 521] width 747 height 496
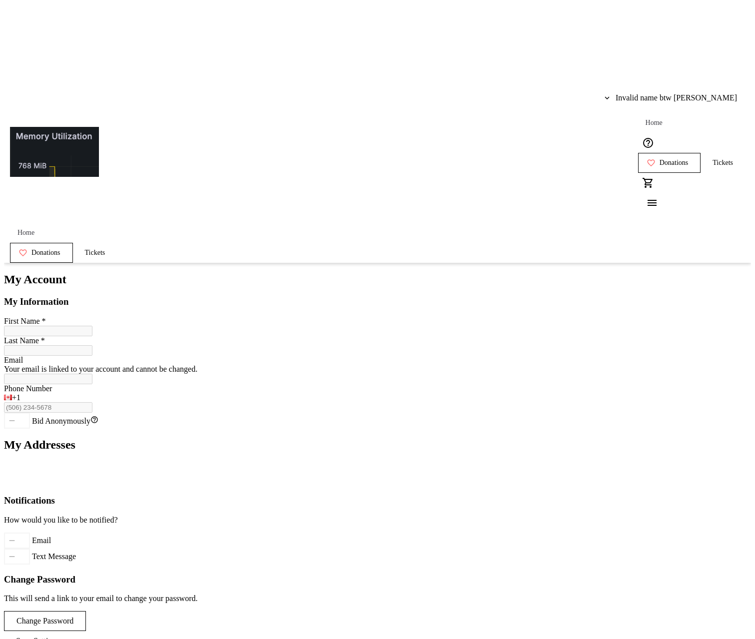
type input "Invalid name btw heh"
type input "Emslie"
type input "[EMAIL_ADDRESS][DOMAIN_NAME]"
type input "[PHONE_NUMBER]"
type input "Invalid name btw heh"
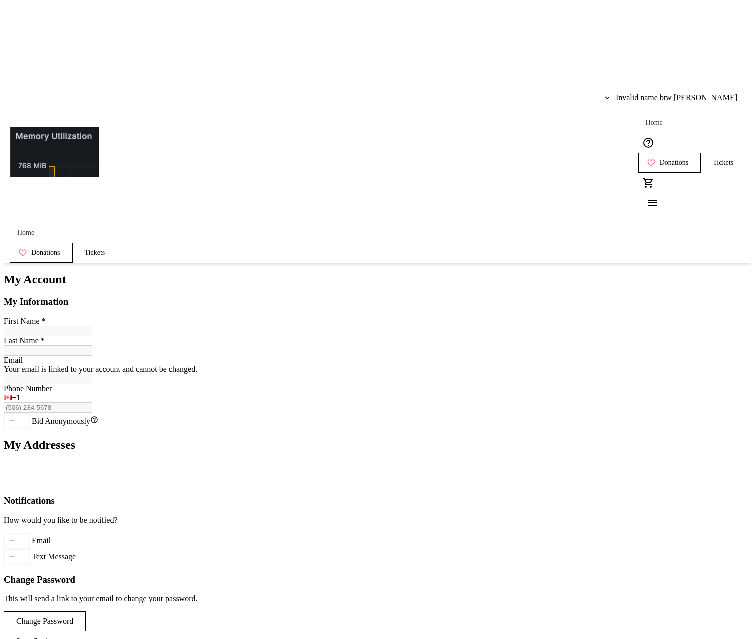
type input "Emslie"
type input "[EMAIL_ADDRESS][DOMAIN_NAME]"
type input "[PHONE_NUMBER]"
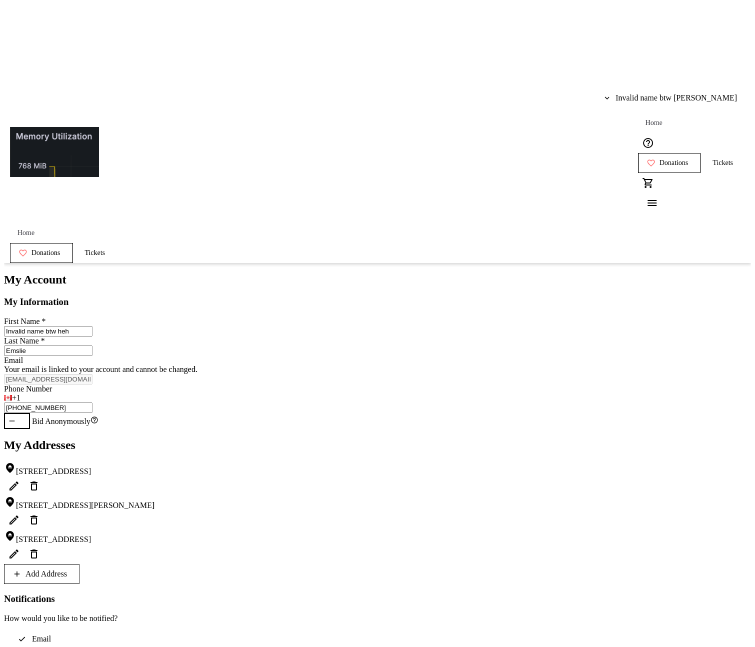
click at [666, 86] on span at bounding box center [671, 98] width 148 height 24
click at [686, 40] on span "My Tickets" at bounding box center [714, 38] width 58 height 9
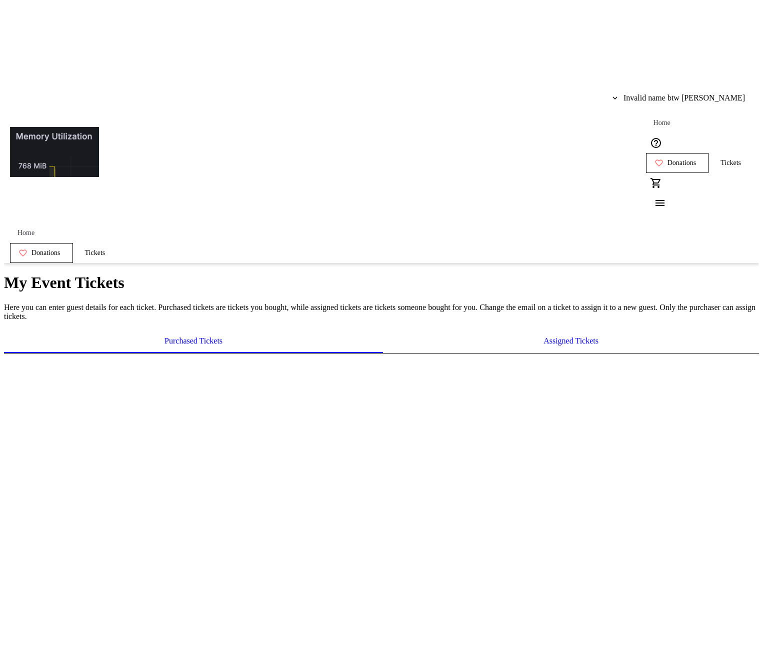
click at [693, 93] on span "Invalid name btw [PERSON_NAME]" at bounding box center [683, 97] width 121 height 9
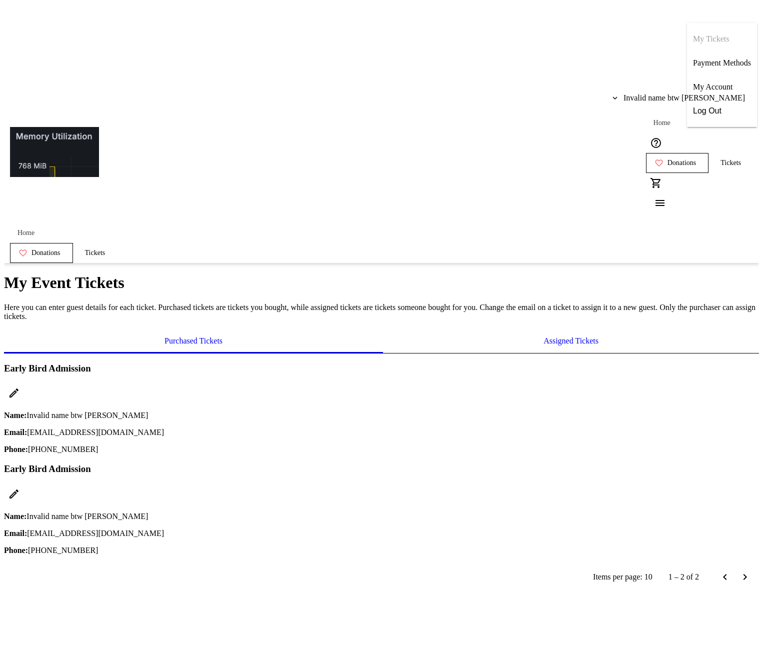
drag, startPoint x: 717, startPoint y: 83, endPoint x: 708, endPoint y: 91, distance: 11.7
click at [717, 83] on span "My Account" at bounding box center [722, 86] width 58 height 9
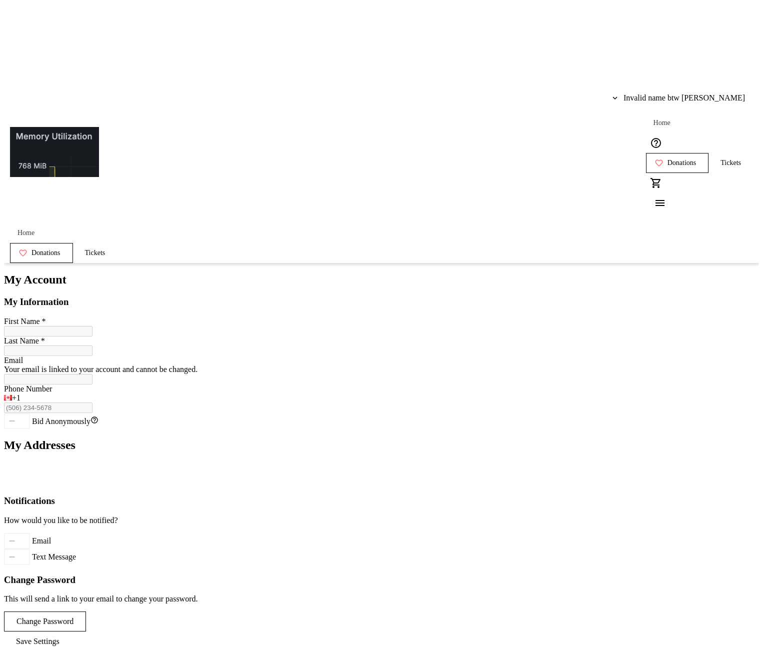
type input "Invalid name btw heh"
type input "Emslie"
type input "[EMAIL_ADDRESS][DOMAIN_NAME]"
type input "[PHONE_NUMBER]"
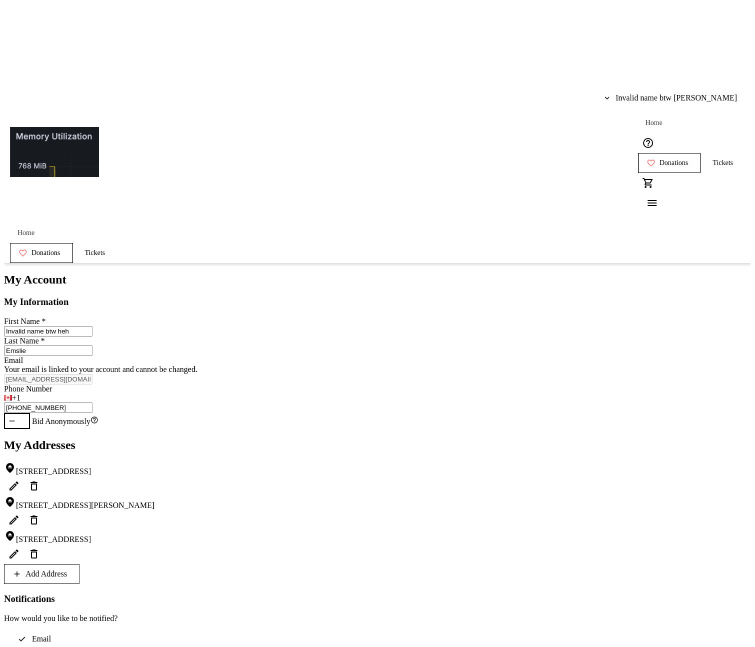
click at [67, 569] on span "Add Address" at bounding box center [45, 573] width 41 height 9
select select "CA"
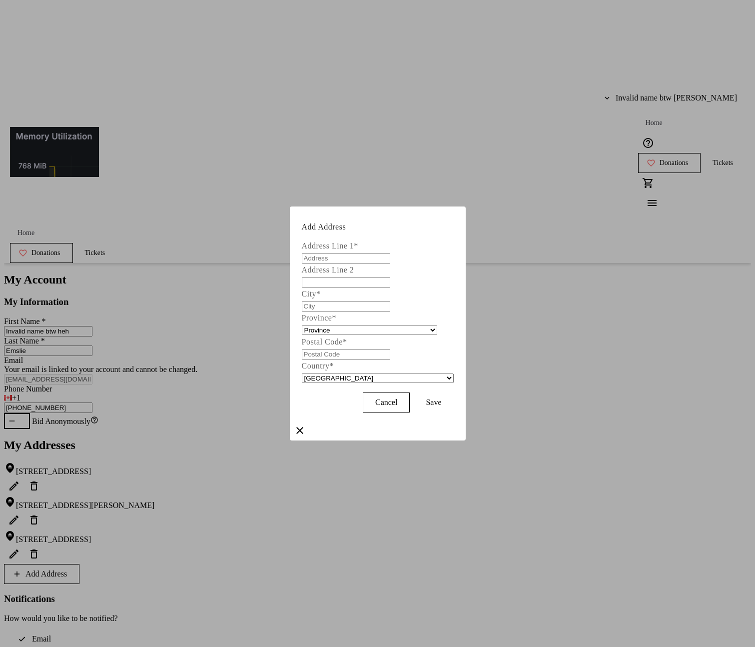
click at [306, 424] on mat-icon "Close" at bounding box center [300, 430] width 12 height 12
